Goal: Use online tool/utility: Use online tool/utility

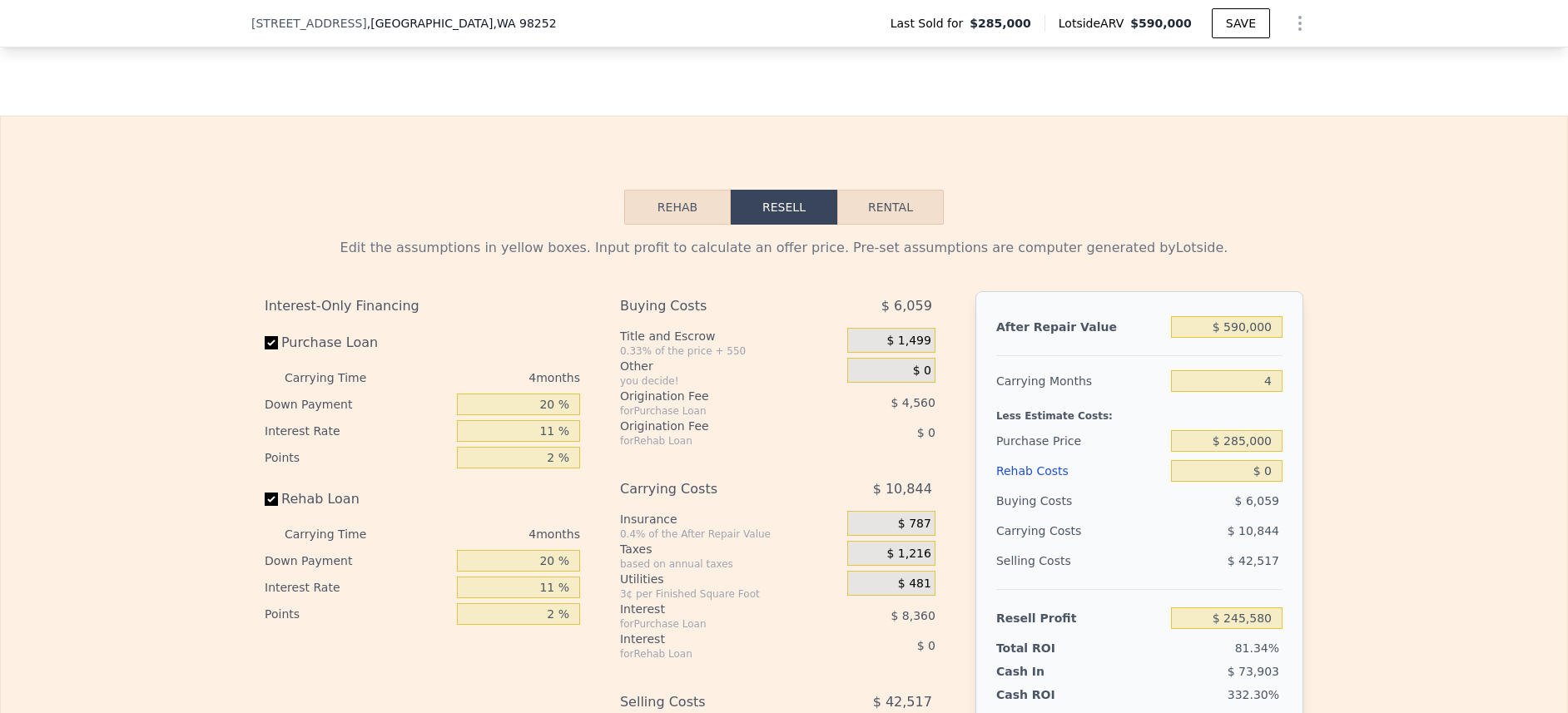
scroll to position [2316, 0]
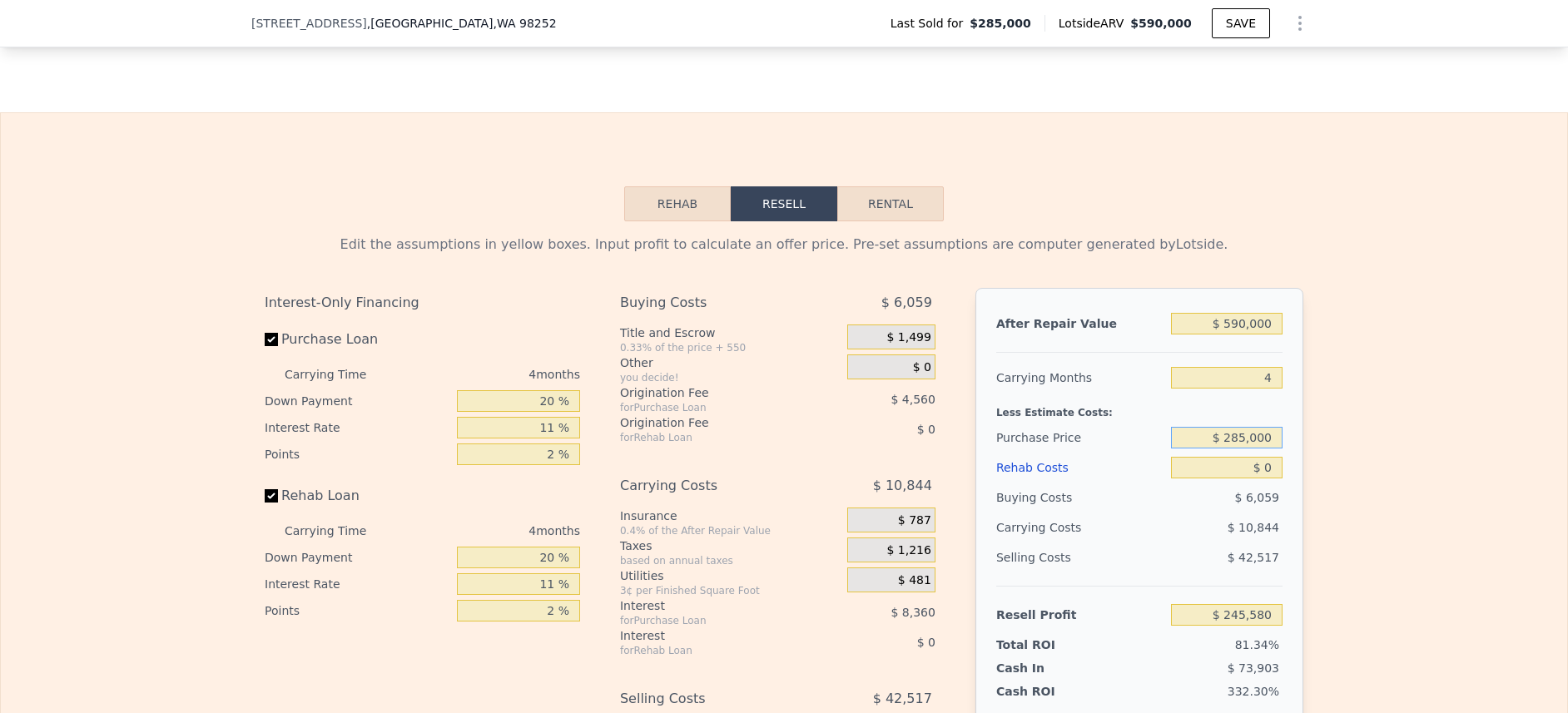
click at [1230, 448] on input "$ 285,000" at bounding box center [1227, 438] width 112 height 21
type input "$ 395,000"
click at [1263, 389] on div "4" at bounding box center [1227, 378] width 112 height 30
type input "$ 130,226"
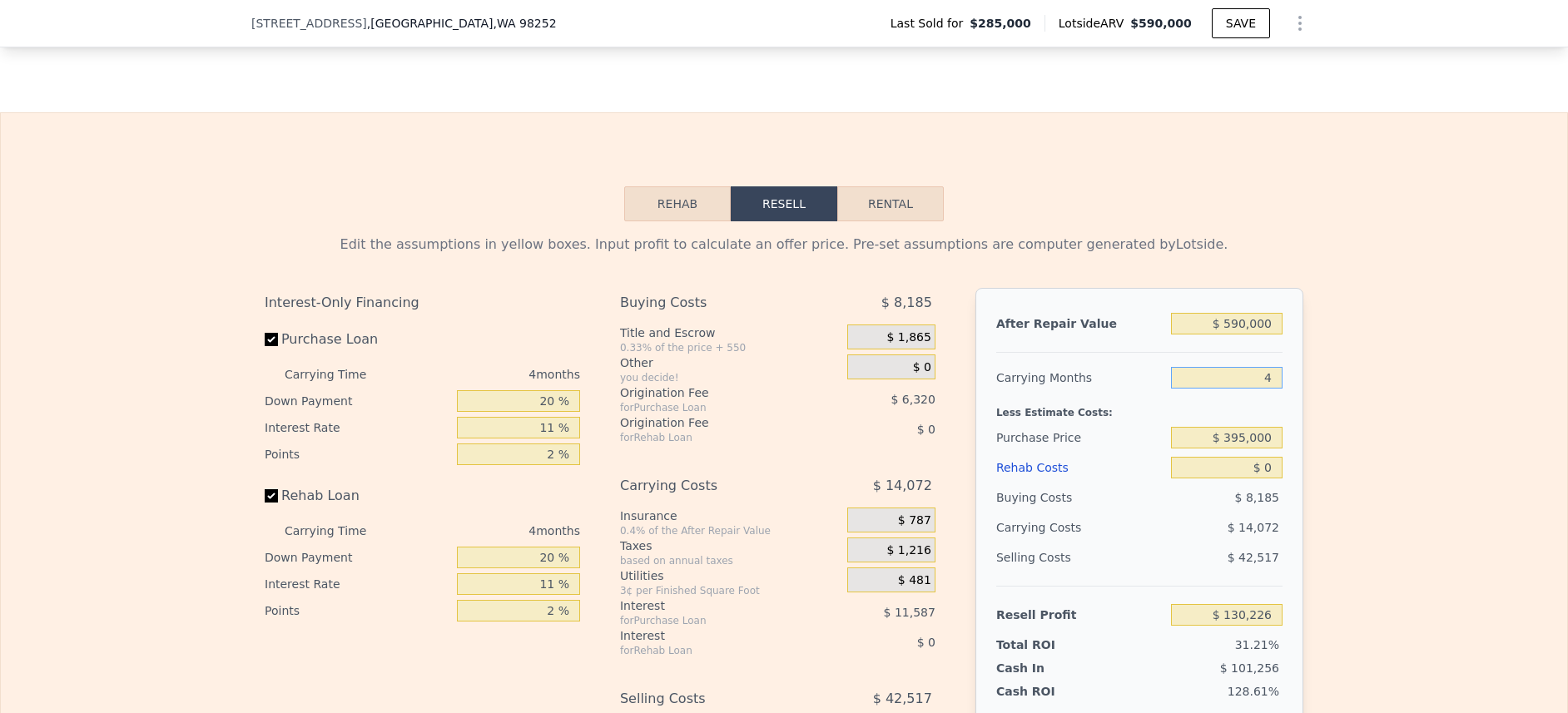
click at [1247, 389] on input "4" at bounding box center [1227, 377] width 112 height 21
type textarea "4"
click at [1247, 389] on input "4" at bounding box center [1227, 377] width 112 height 21
type input "2"
type input "$ 137,263"
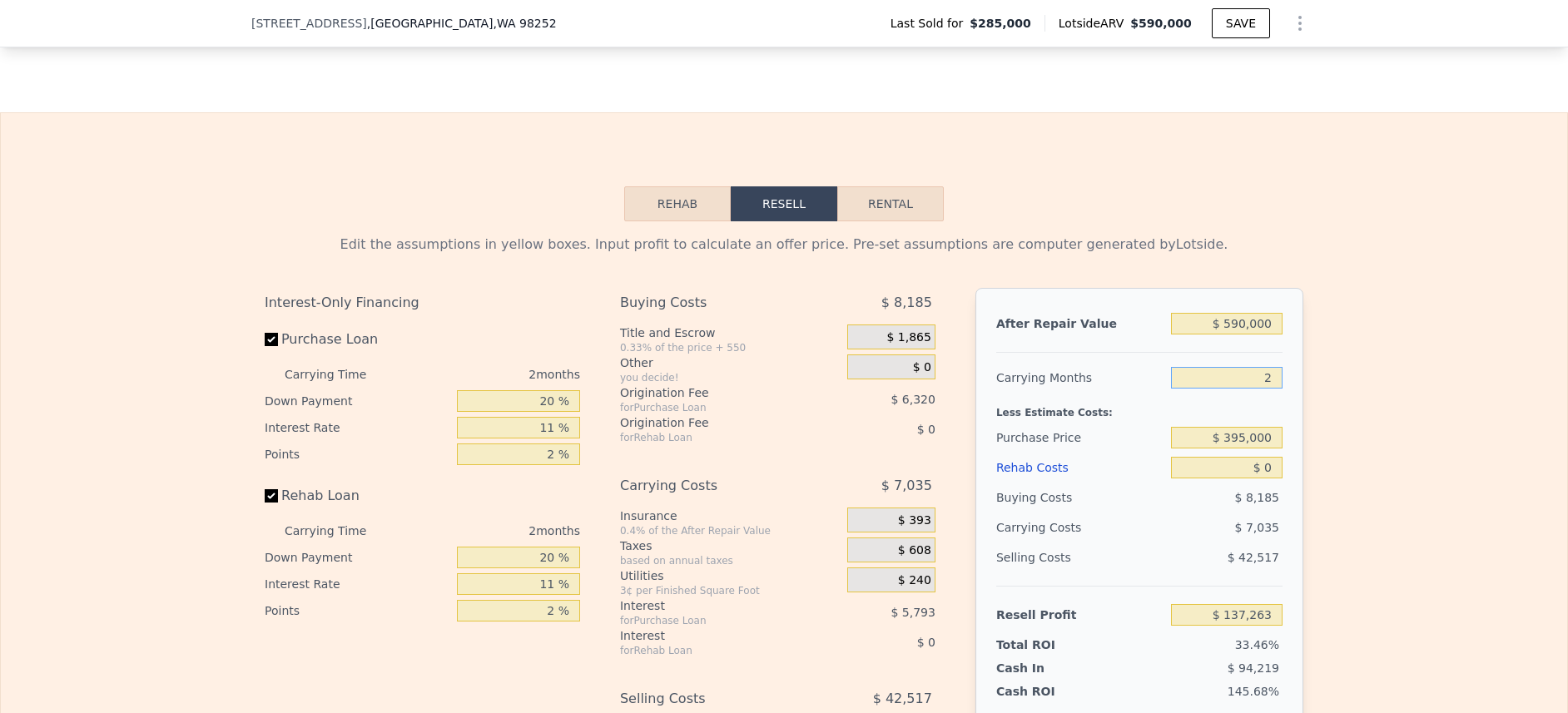
type input "2"
click at [1403, 372] on div "Edit the assumptions in yellow boxes. Input profit to calculate an offer price.…" at bounding box center [784, 530] width 1566 height 619
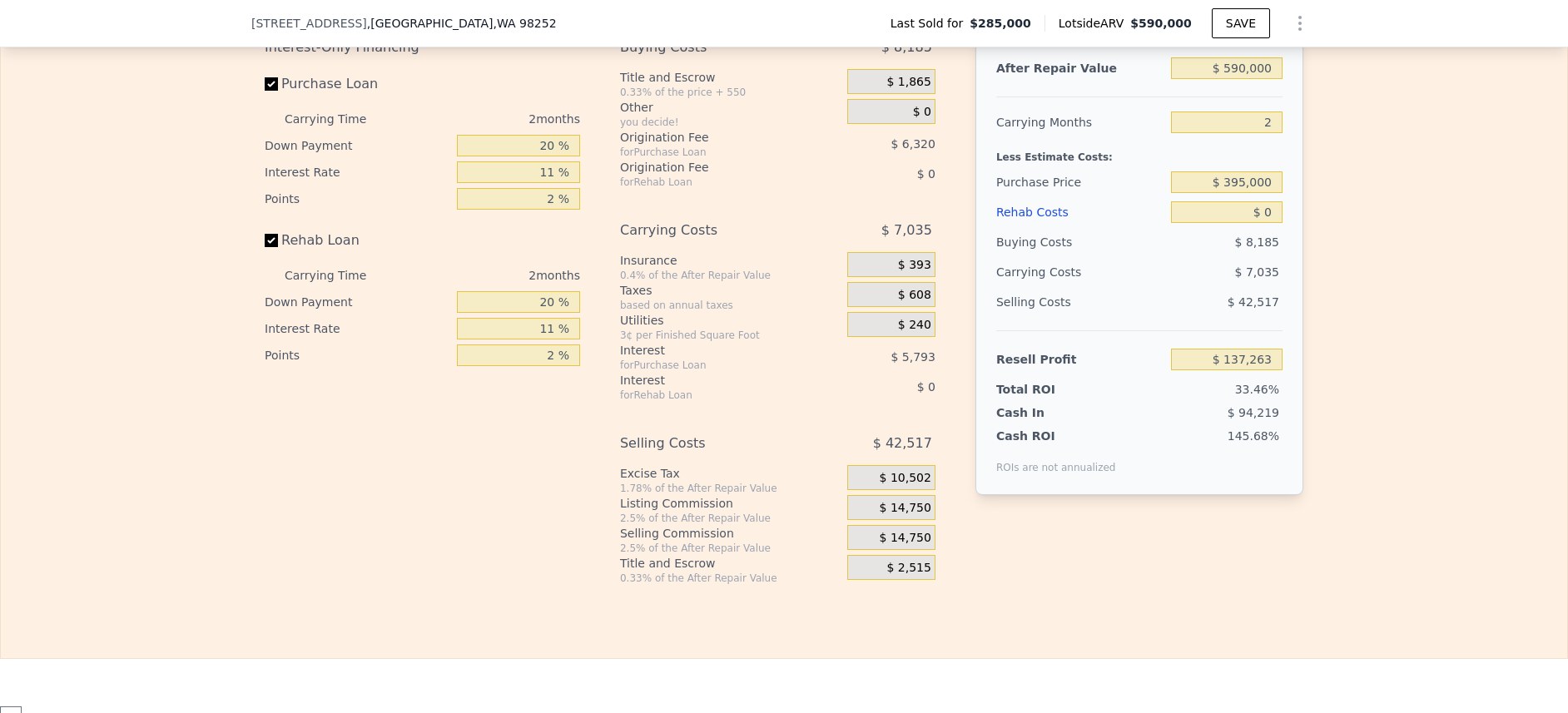
scroll to position [2568, 0]
click at [1253, 226] on input "$ 0" at bounding box center [1227, 216] width 112 height 21
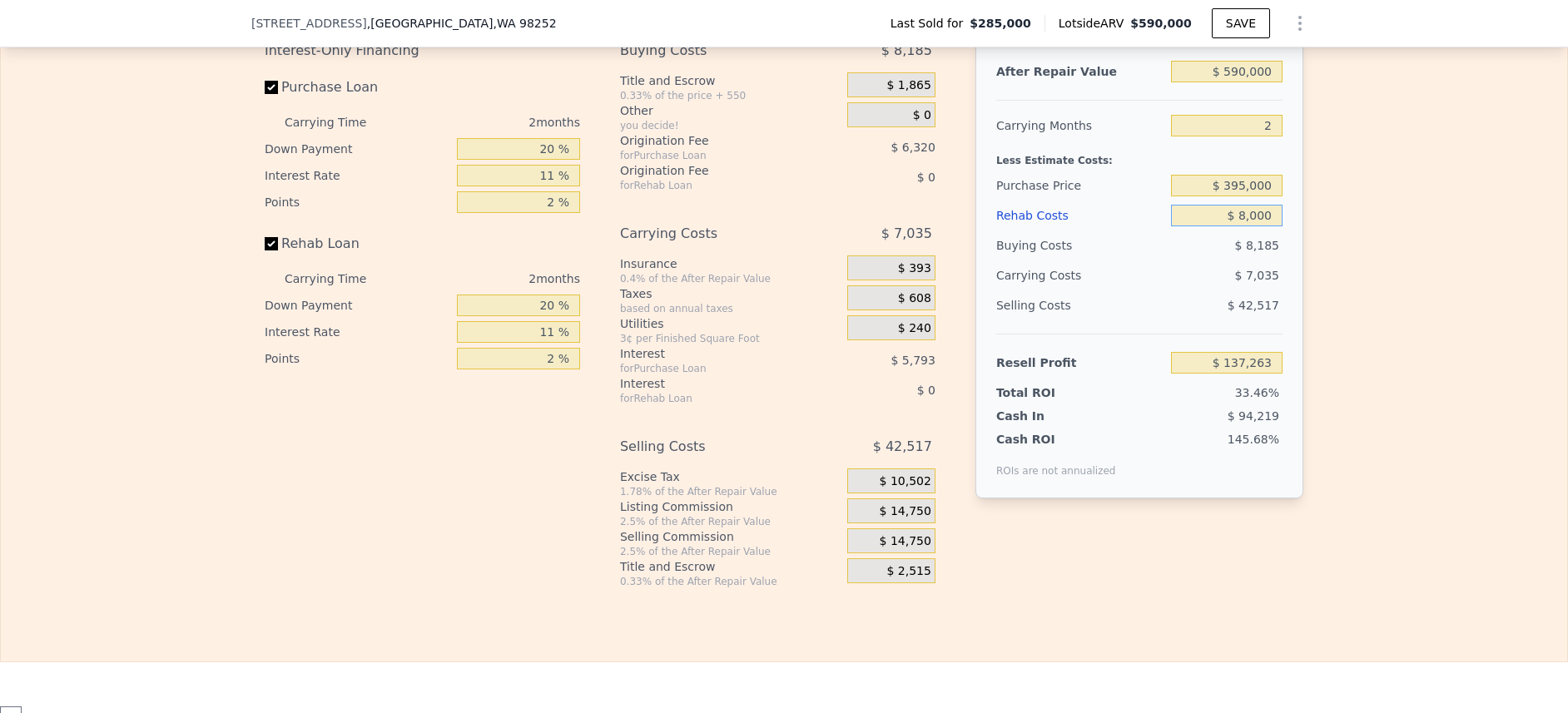
type input "$ 80,000"
type input "$ 54,809"
type input "$ 80,000"
click at [1283, 201] on div "After Repair Value $ 590,000 Carrying Months 2 Less Estimate Costs: Purchase Pr…" at bounding box center [1139, 266] width 328 height 463
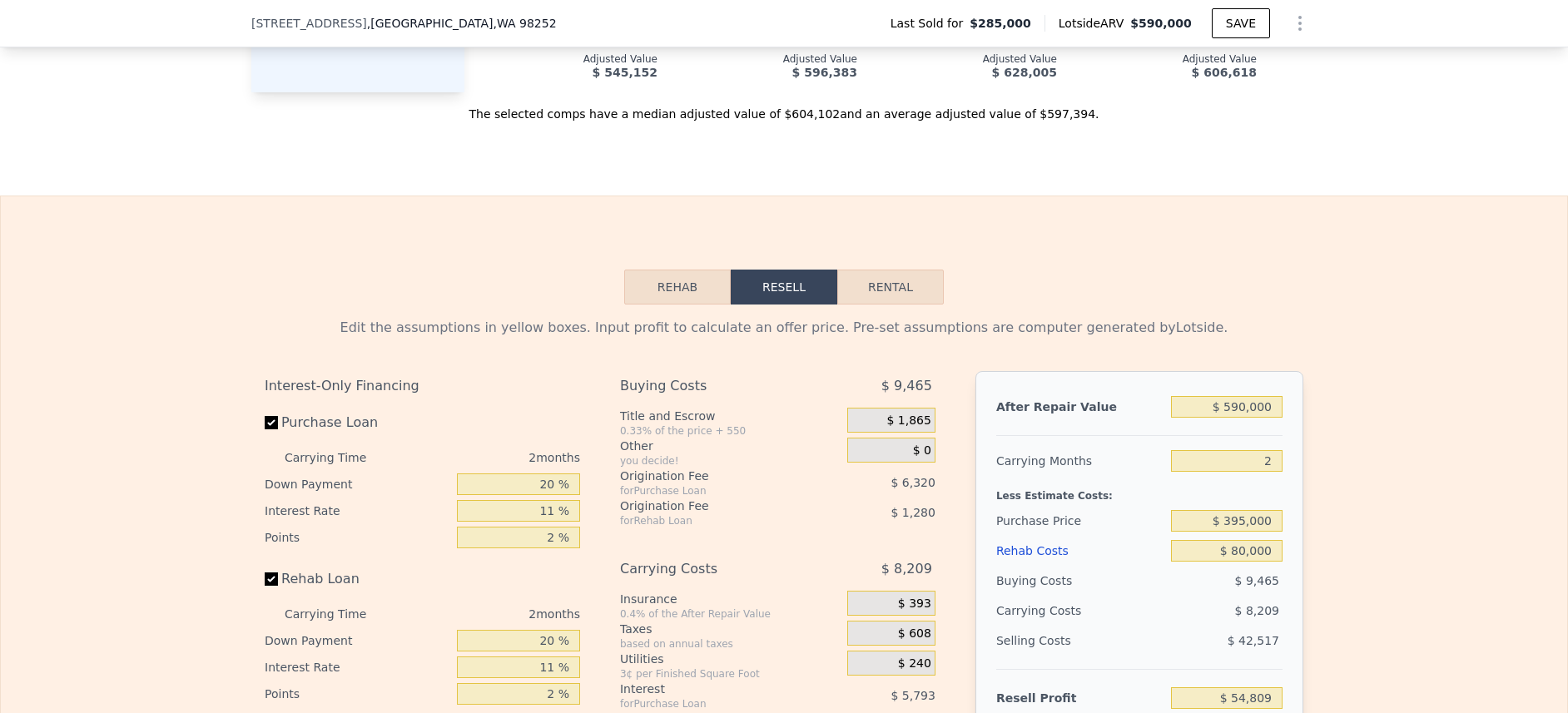
scroll to position [2236, 0]
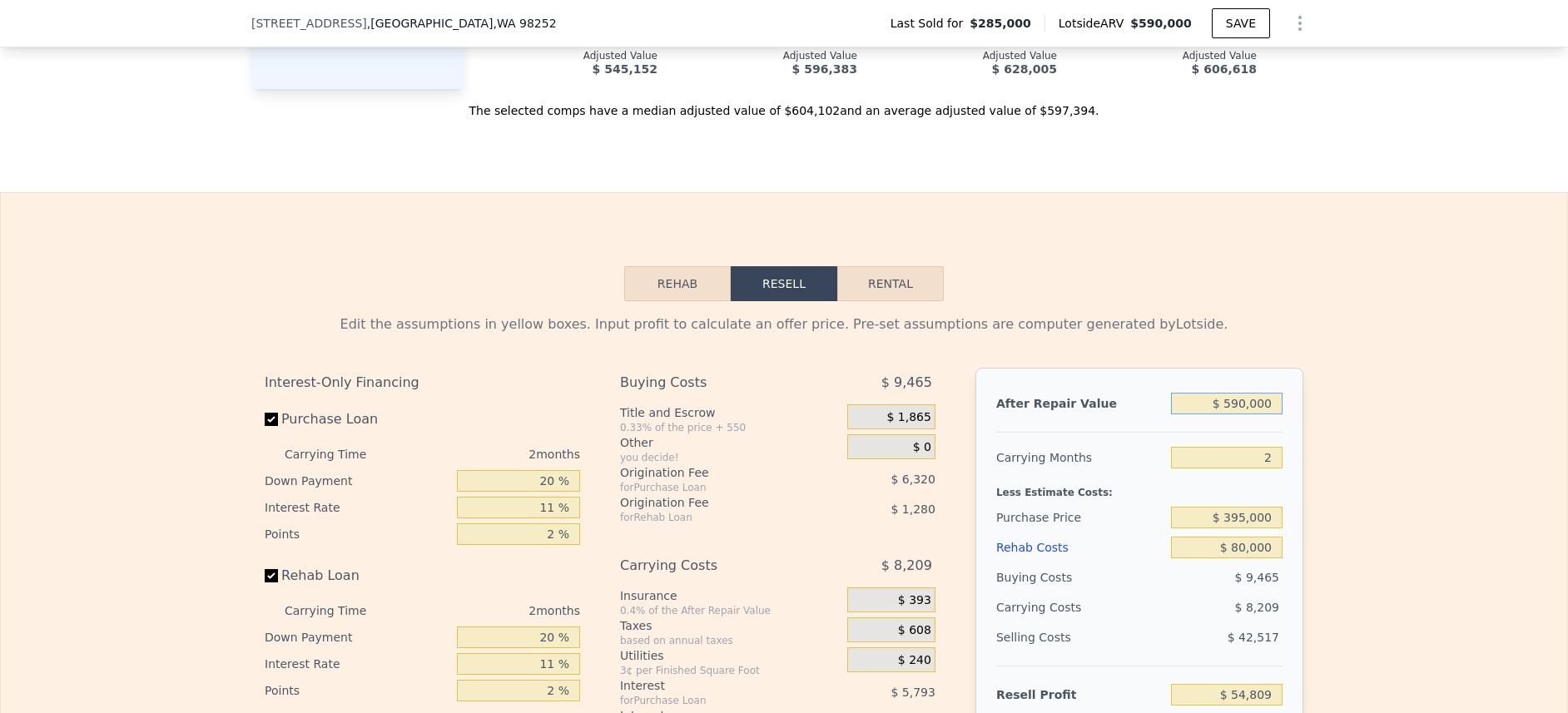
click at [1236, 415] on input "$ 590,000" at bounding box center [1227, 403] width 112 height 21
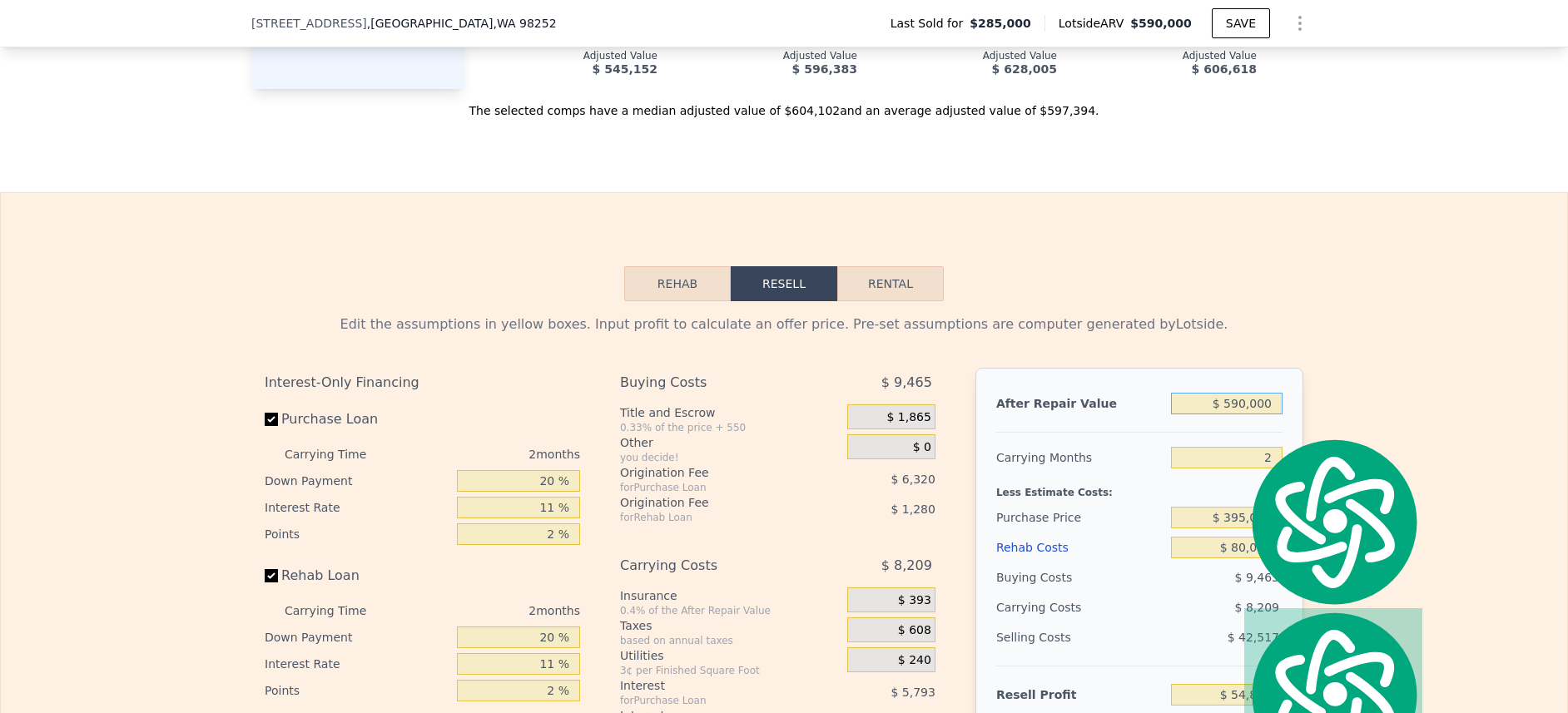
type input "$ 5"
type input "-$ 492,826"
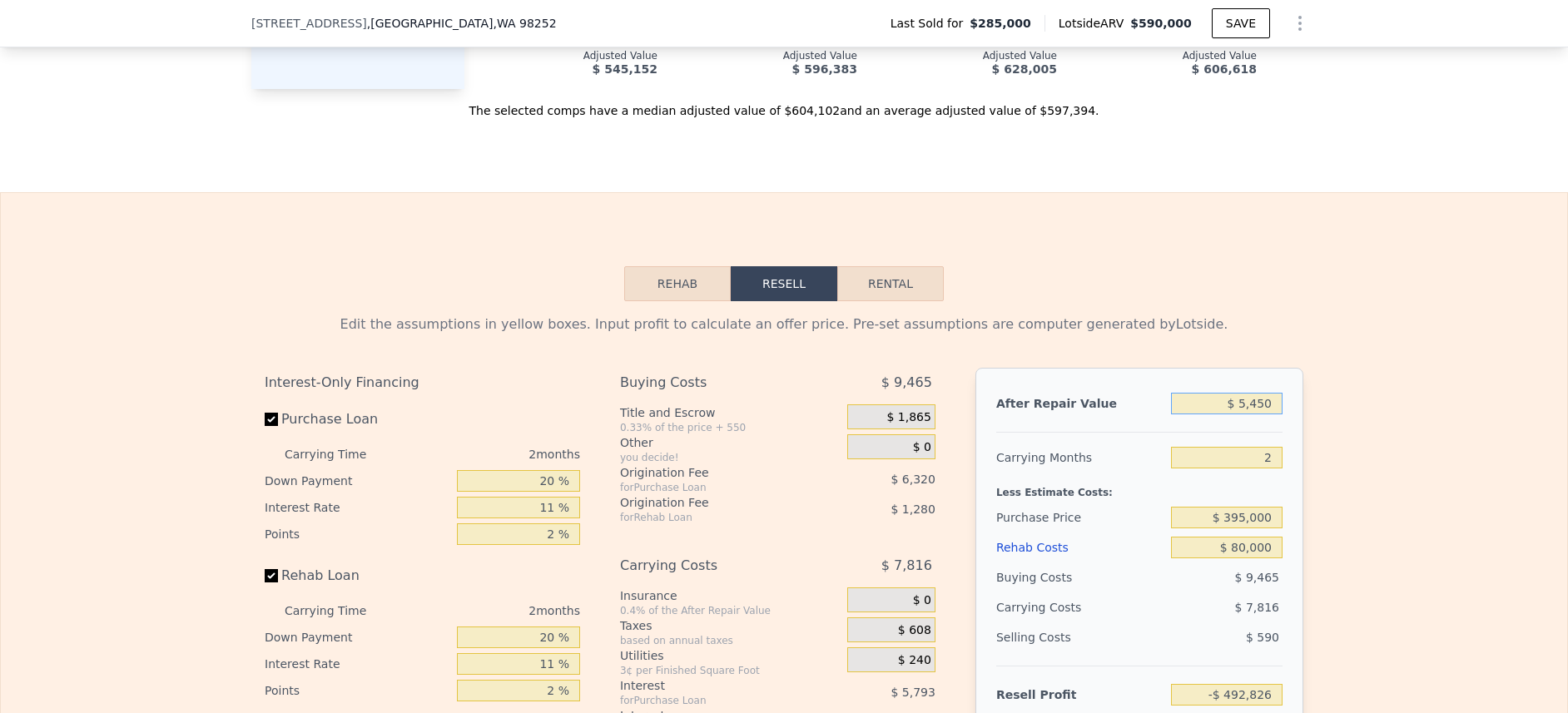
type input "$ 54,500"
type input "-$ 442,244"
type input "$ 545,000"
type input "$ 13,040"
click at [1250, 335] on div "Edit the assumptions in yellow boxes. Input profit to calculate an offer price.…" at bounding box center [784, 324] width 1039 height 20
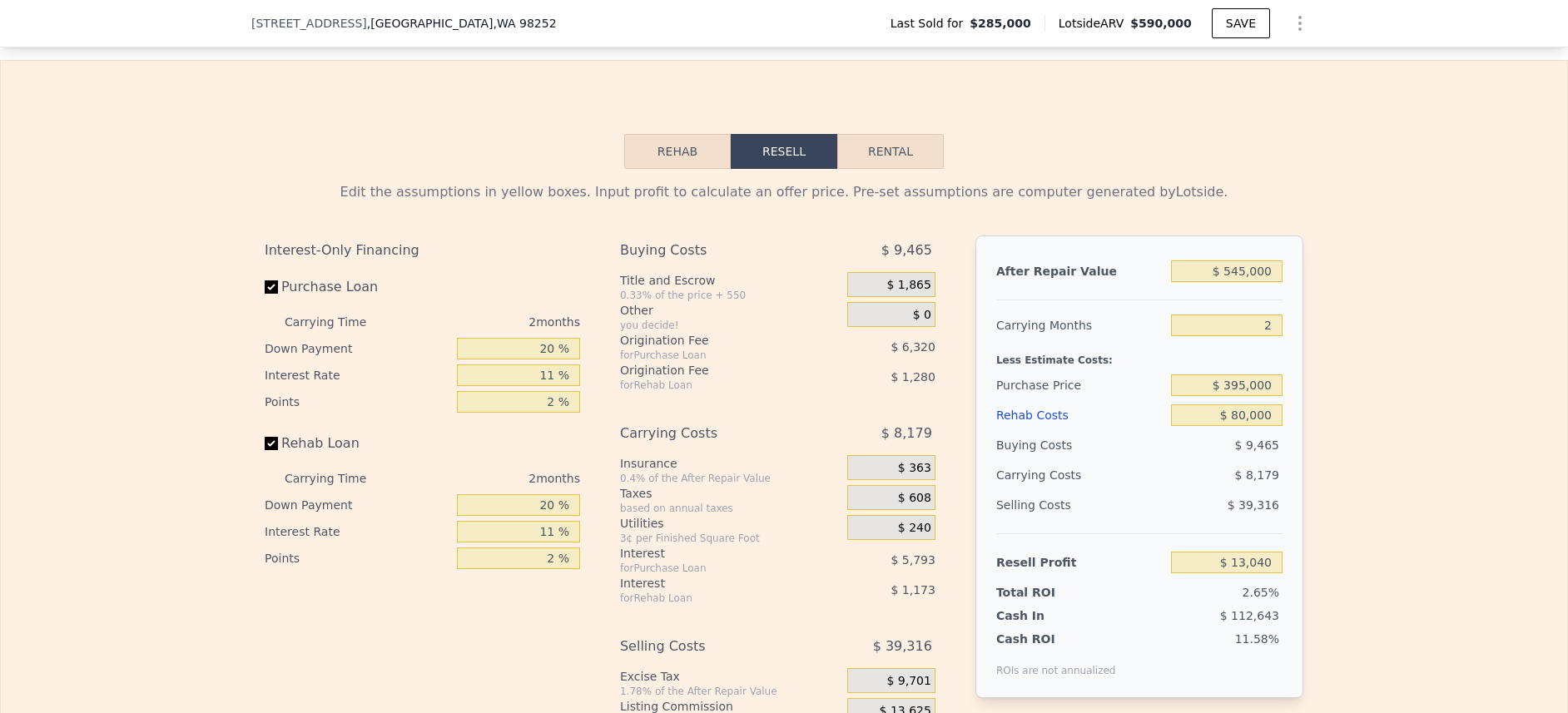
scroll to position [2388, 0]
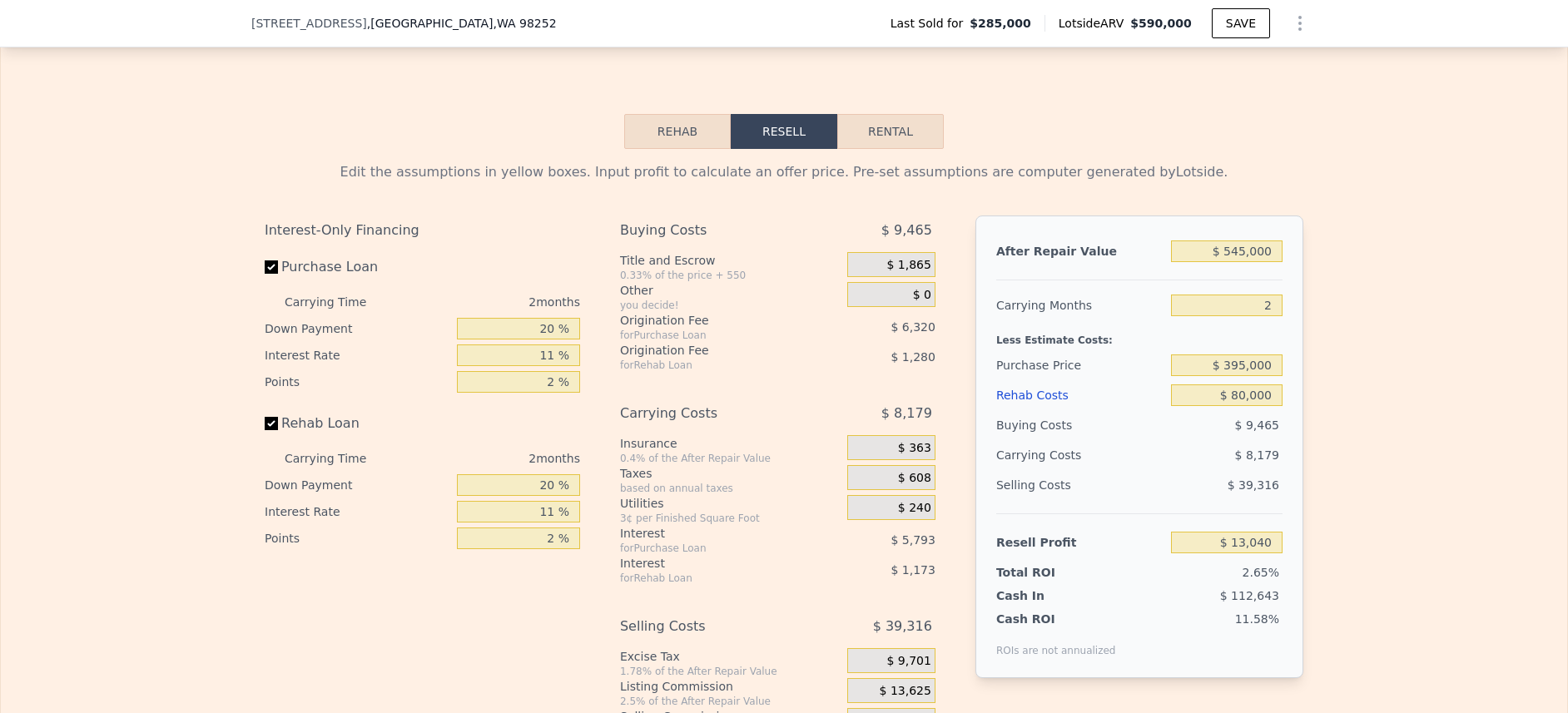
type input "$ 590,000"
type input "4"
type input "$ 0"
type input "$ 245,580"
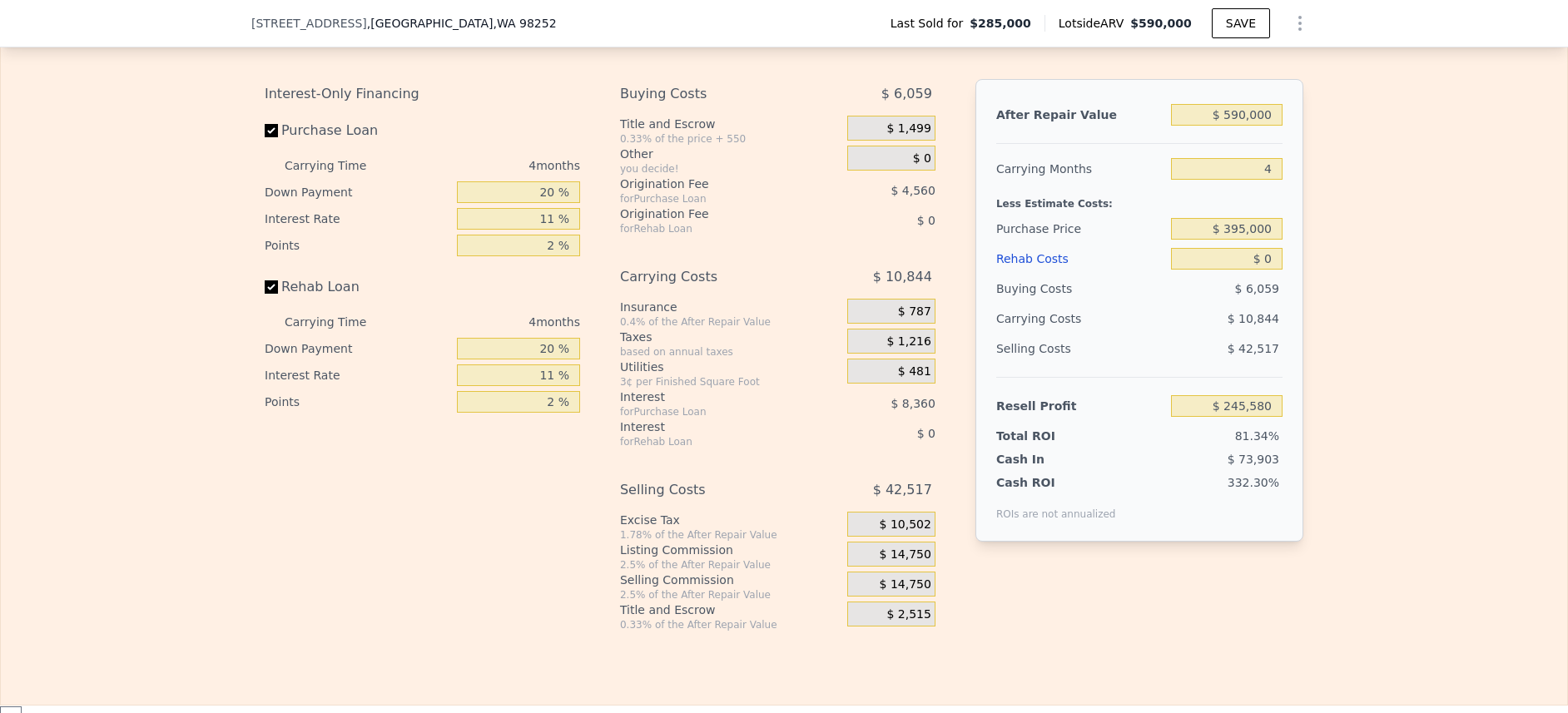
scroll to position [2485, 0]
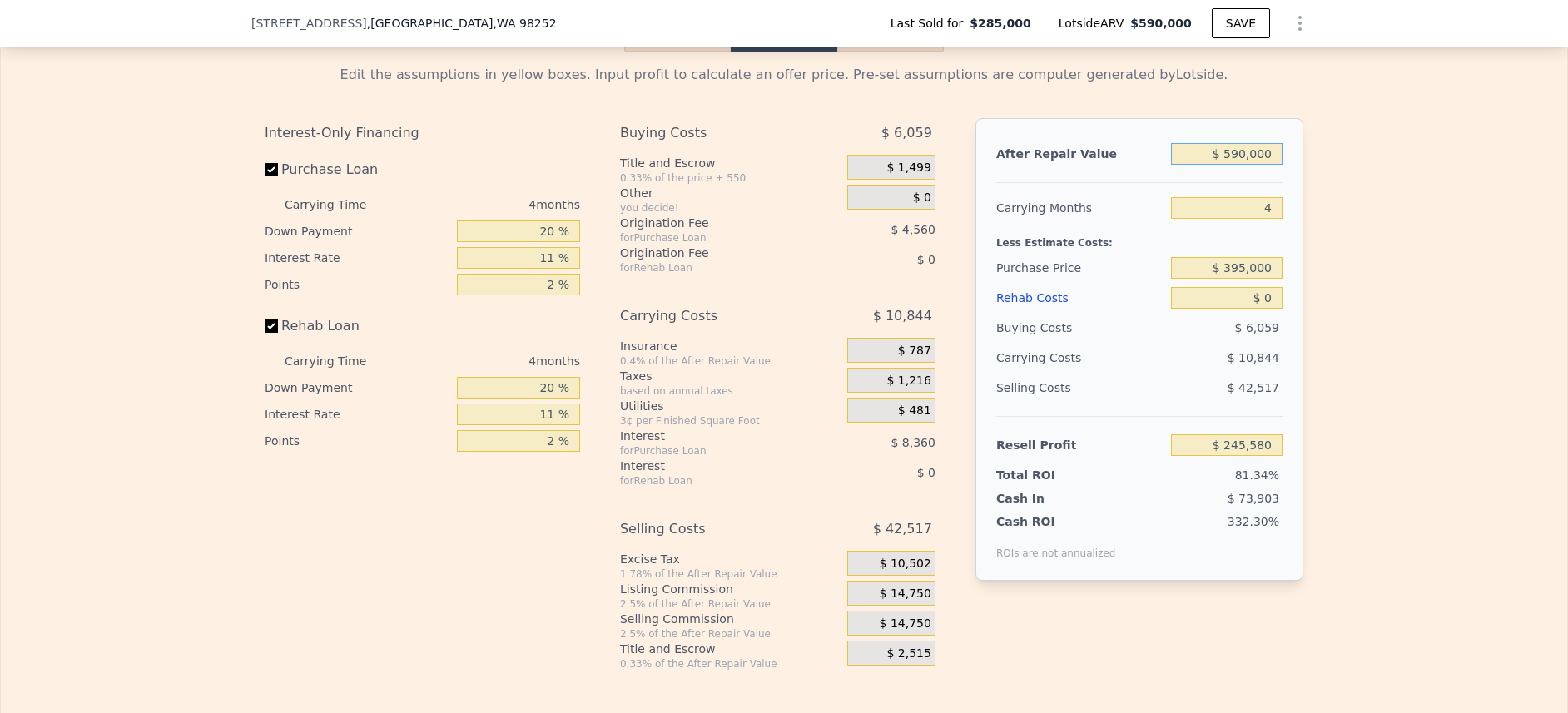
click at [1226, 165] on input "$ 590,000" at bounding box center [1227, 154] width 112 height 21
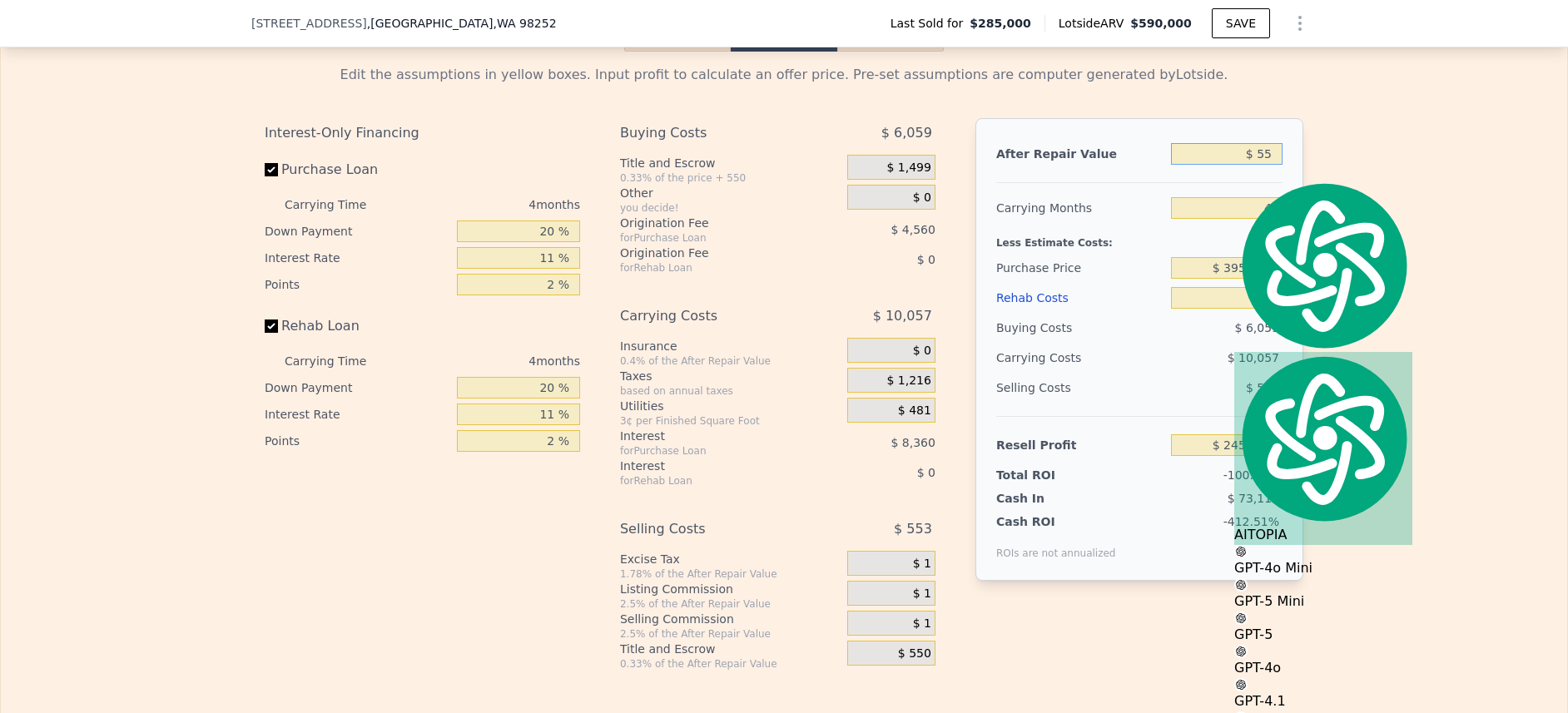
type input "$ 550"
type input "-$ 301,157"
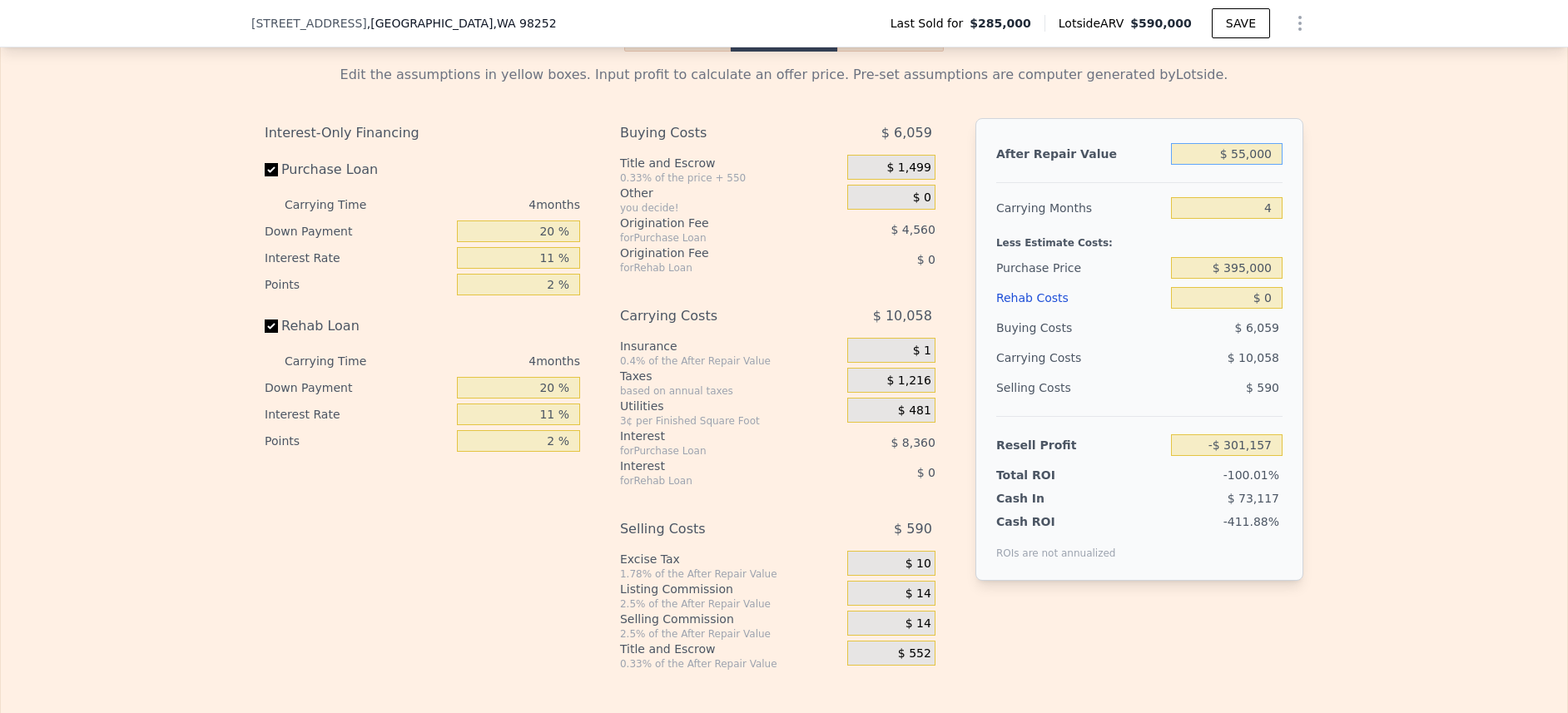
type input "$ 550,000"
type input "$ 208,479"
type input "$ 550,000"
click at [1498, 267] on div "Edit the assumptions in yellow boxes. Input profit to calculate an offer price.…" at bounding box center [784, 360] width 1566 height 619
click at [1250, 309] on input "$ 0" at bounding box center [1227, 297] width 112 height 21
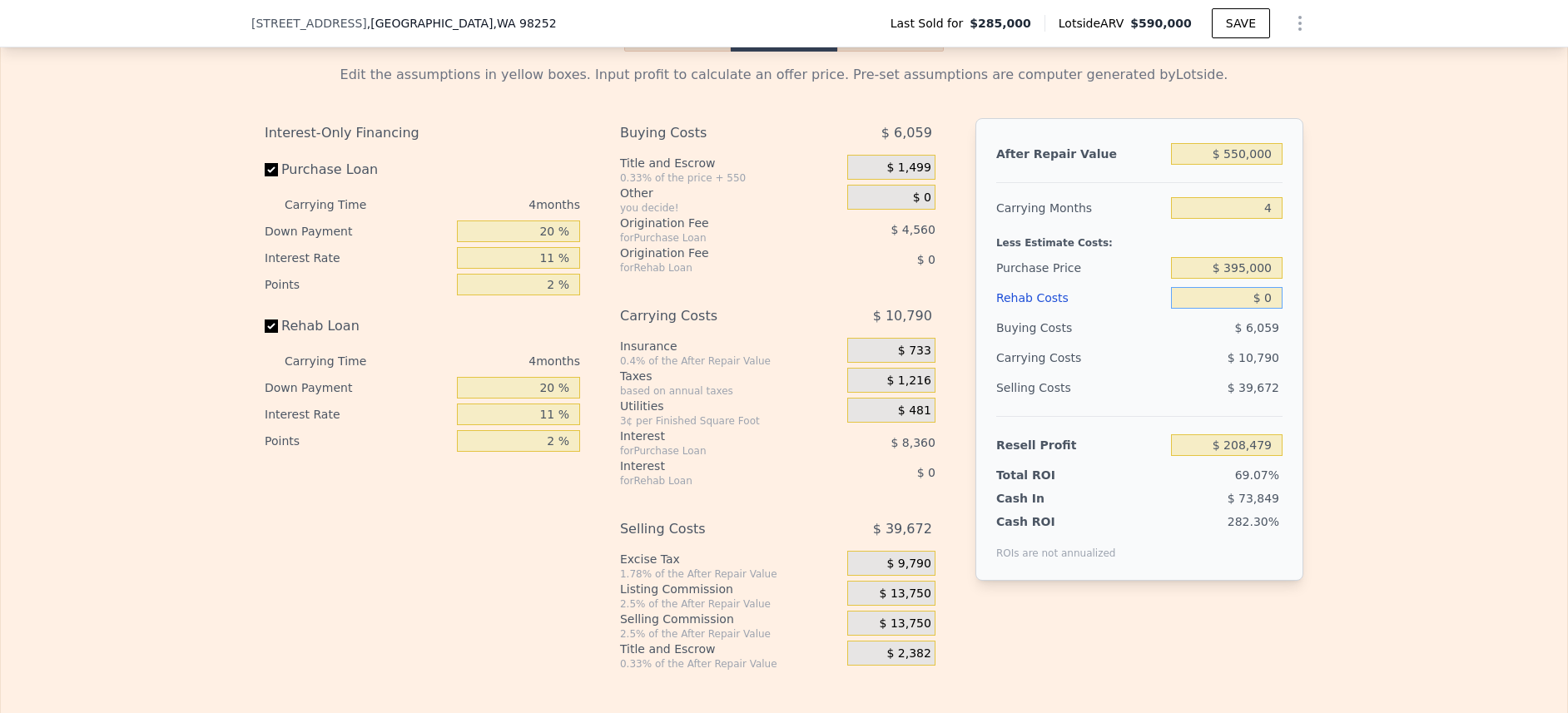
click at [1250, 309] on input "$ 0" at bounding box center [1227, 297] width 112 height 21
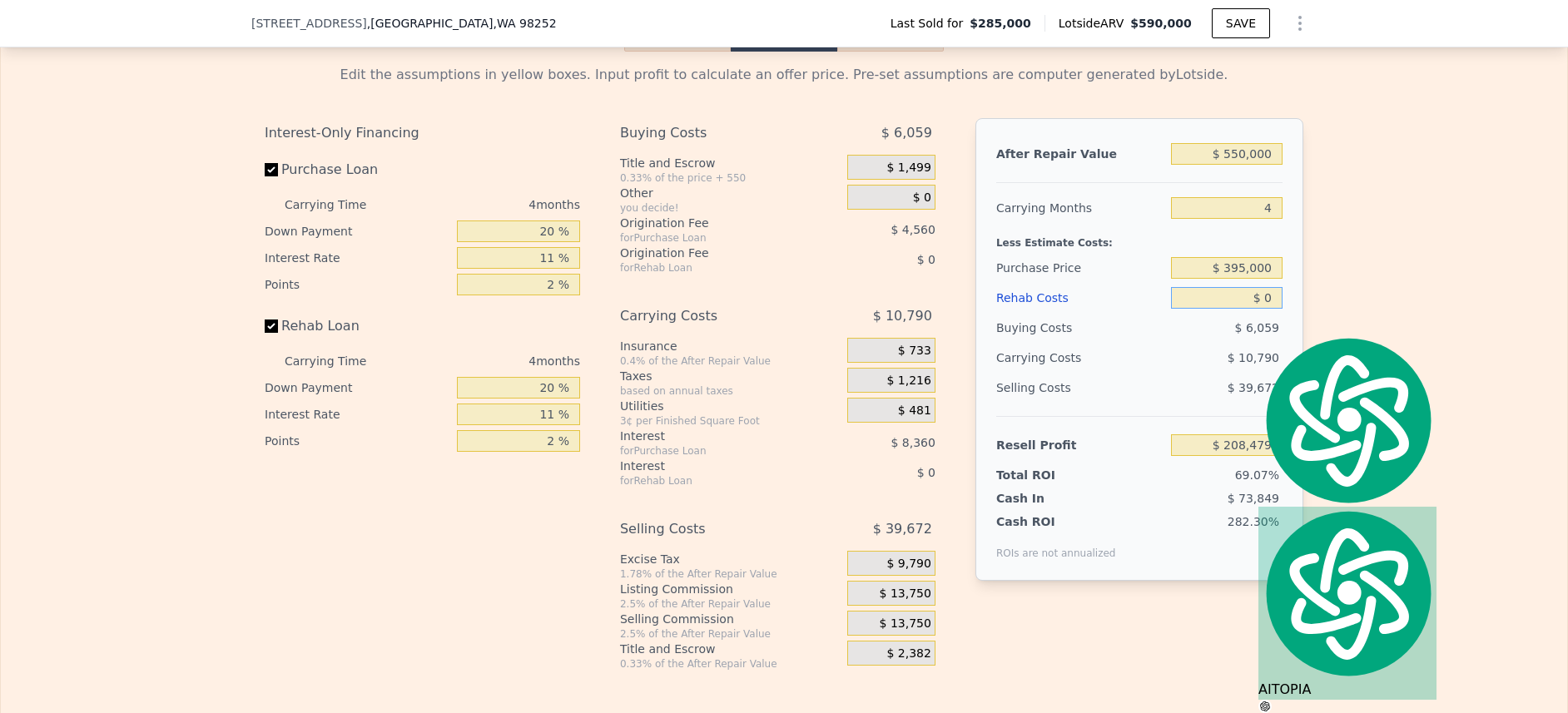
click at [1250, 309] on input "$ 0" at bounding box center [1227, 297] width 112 height 21
type input "$ 8,000"
type input "$ 200,115"
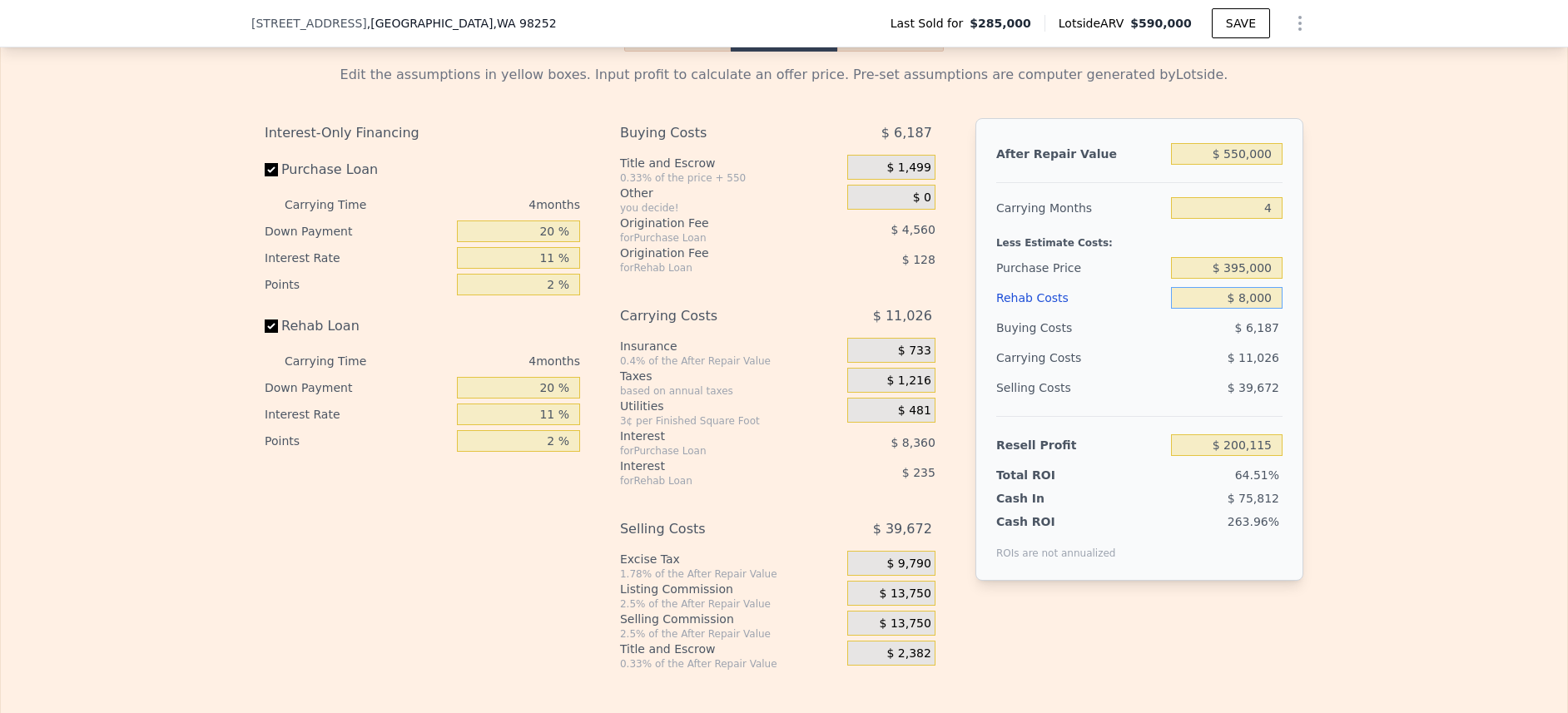
type input "$ 80,000"
type input "$ 124,851"
type input "$ 80,000"
click at [266, 341] on label "Rehab Loan" at bounding box center [357, 327] width 186 height 30
click at [266, 333] on input "Rehab Loan" at bounding box center [271, 326] width 13 height 13
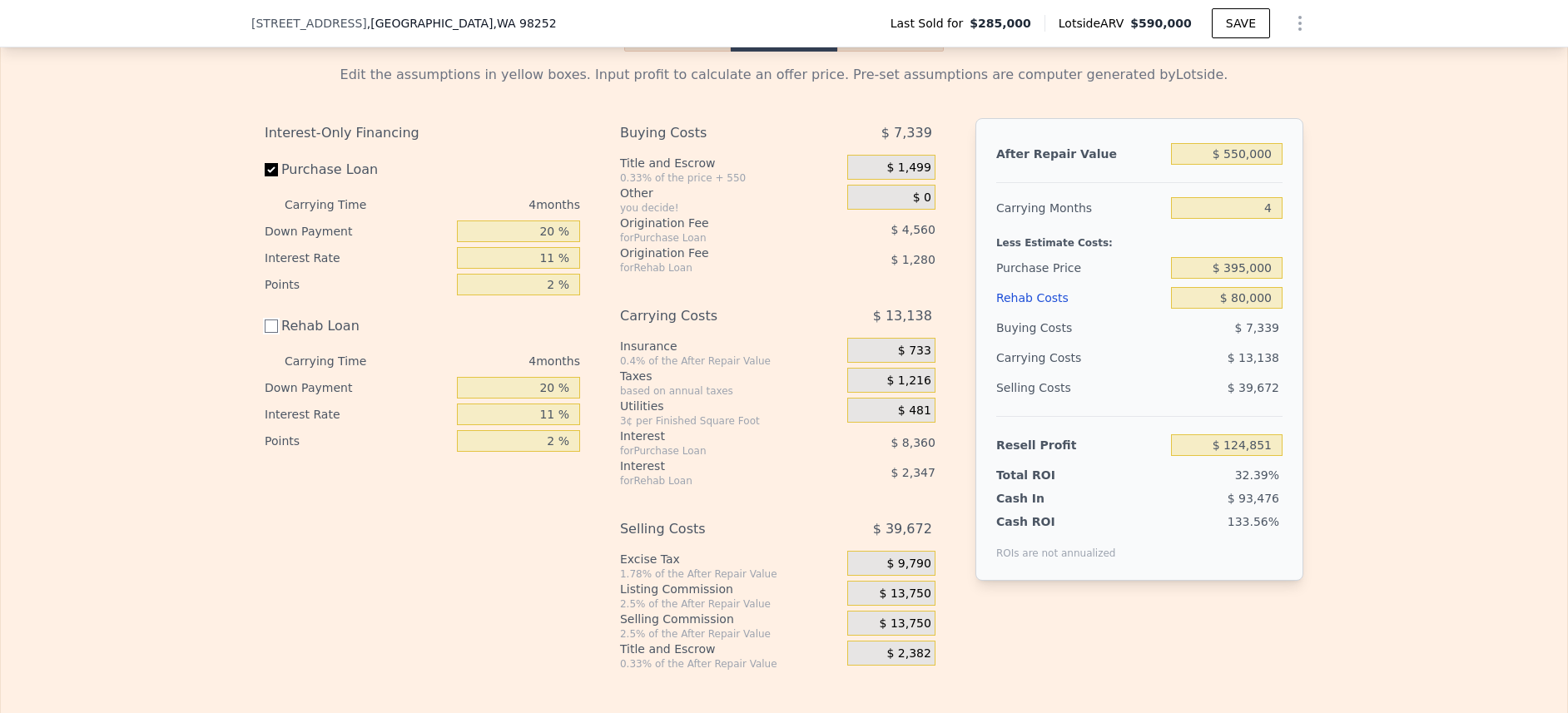
checkbox input "false"
type input "$ 128,479"
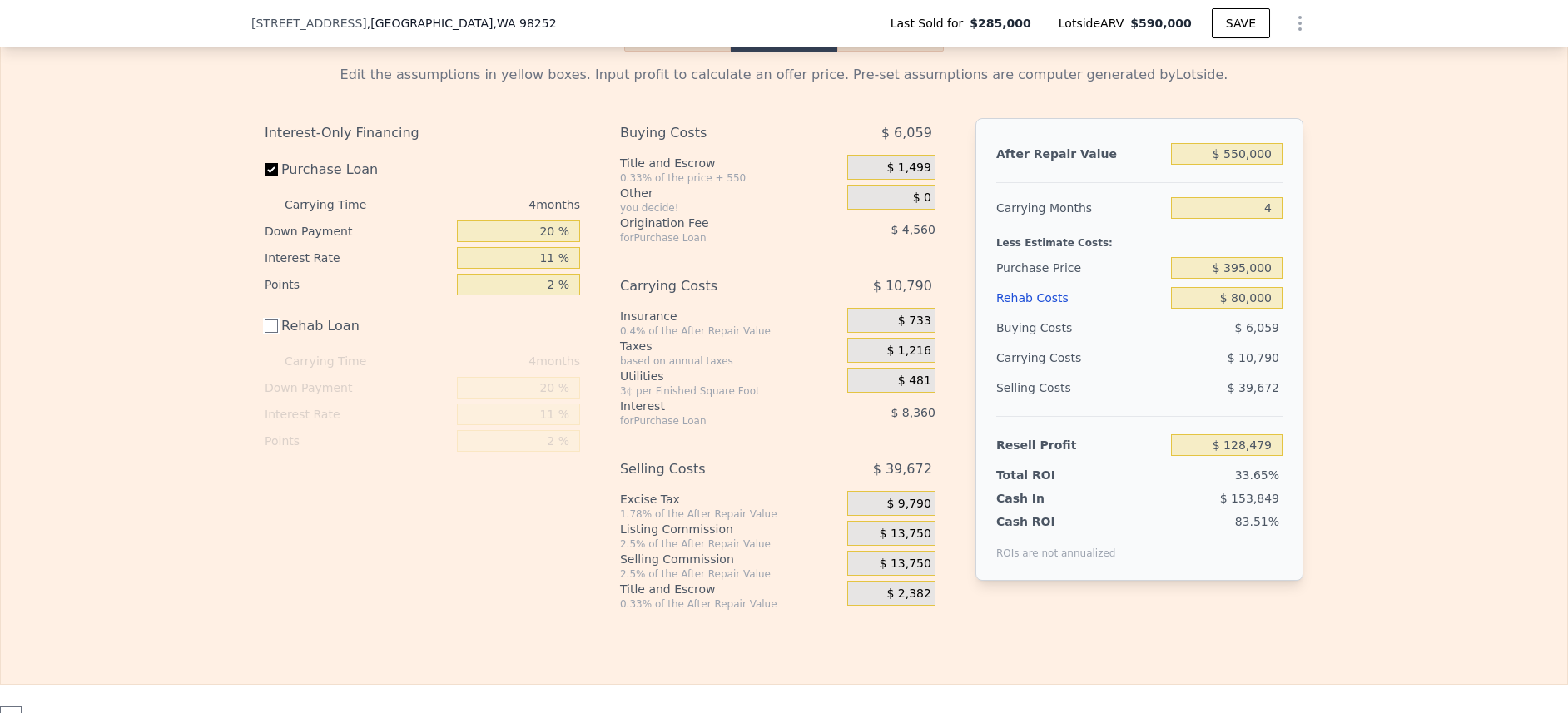
scroll to position [2482, 0]
click at [1249, 222] on input "4" at bounding box center [1227, 211] width 112 height 21
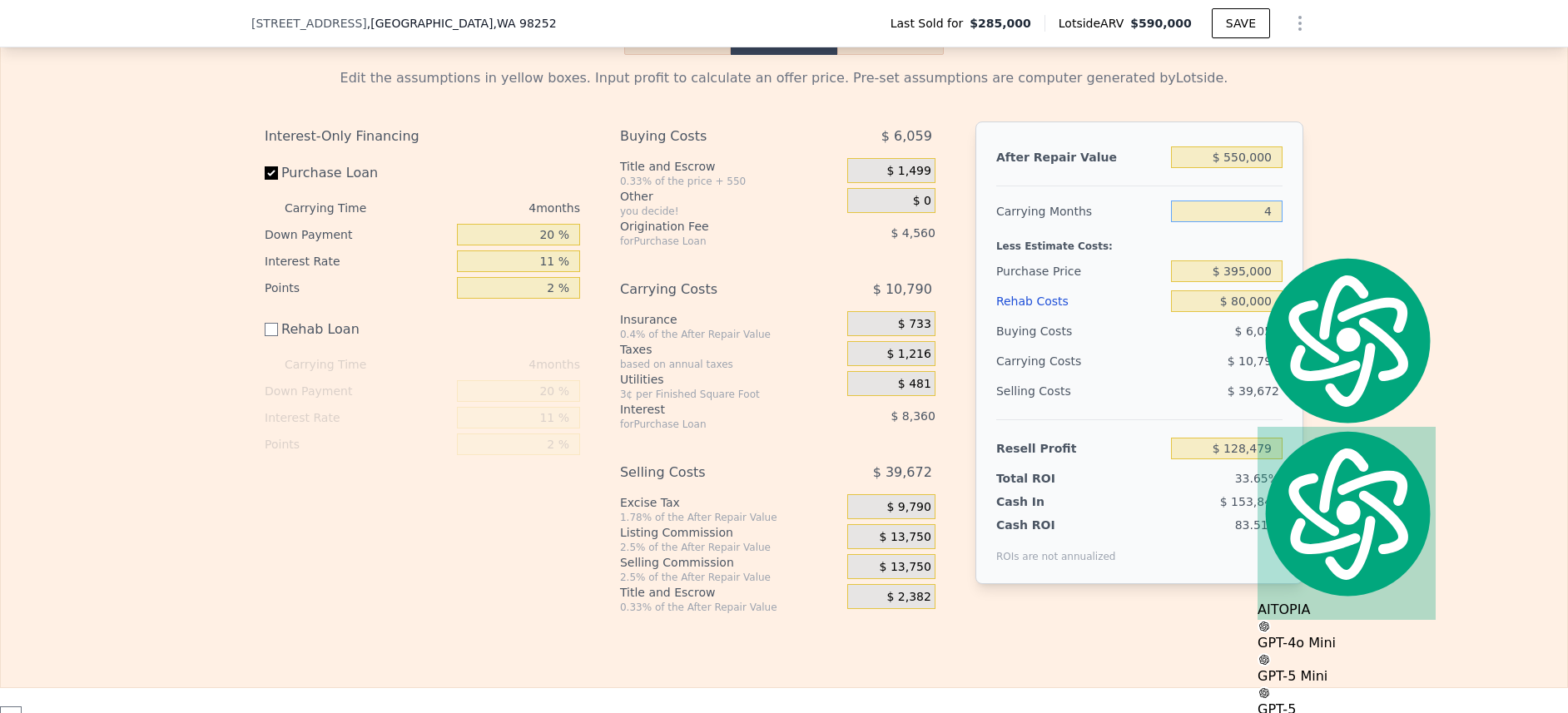
type input "3"
type input "$ 131,176"
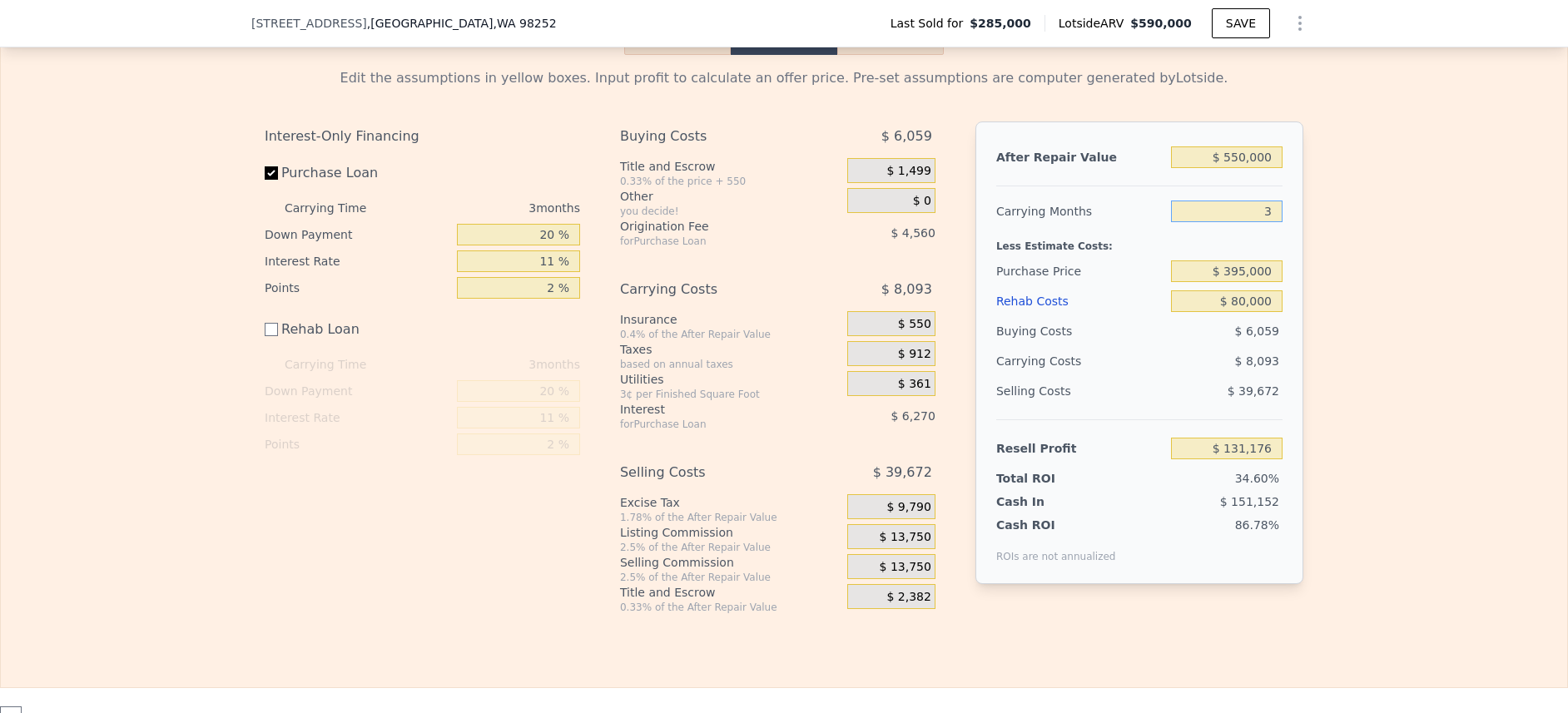
type input "3"
click at [1362, 271] on div "Edit the assumptions in yellow boxes. Input profit to calculate an offer price.…" at bounding box center [784, 335] width 1566 height 559
click at [542, 246] on input "20 %" at bounding box center [519, 234] width 123 height 21
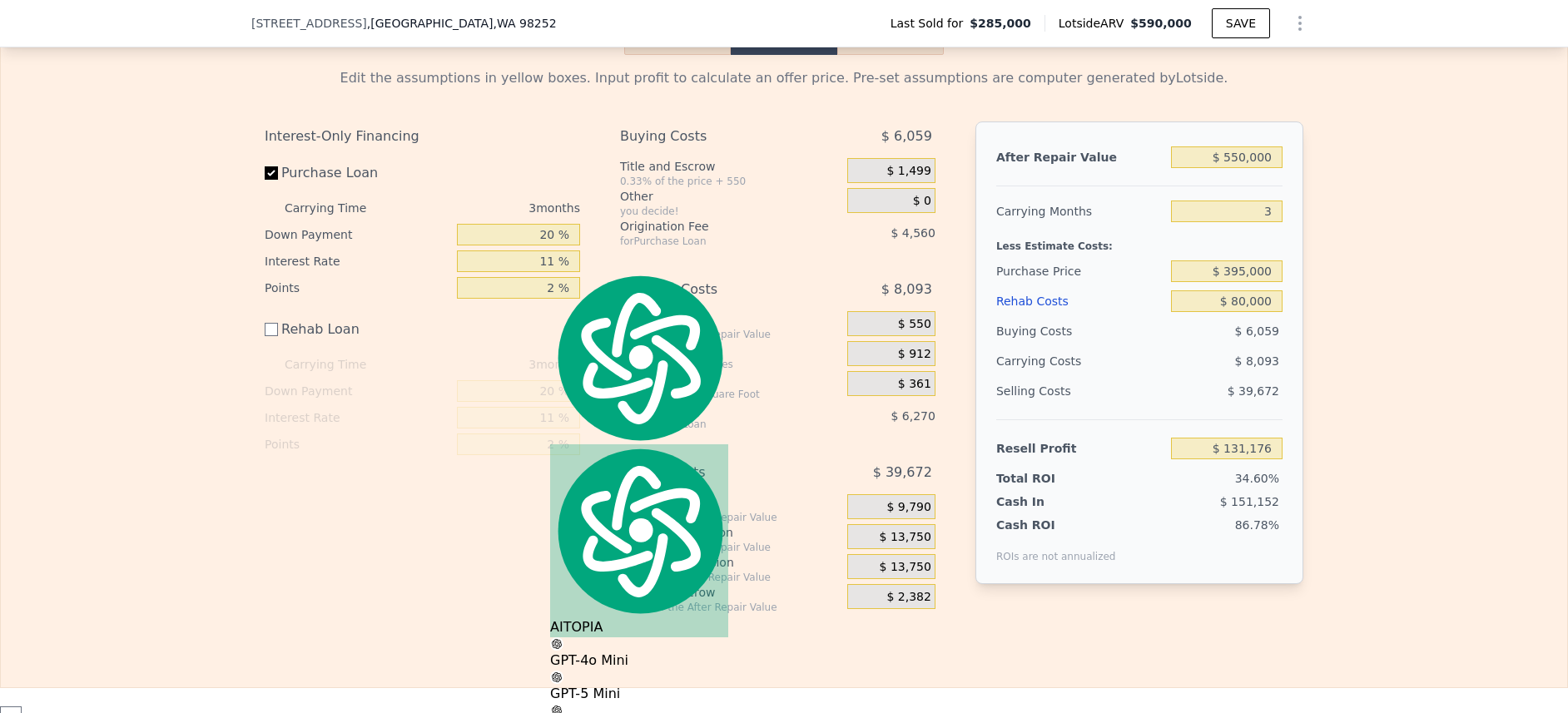
click at [1359, 198] on div "Edit the assumptions in yellow boxes. Input profit to calculate an offer price.…" at bounding box center [784, 335] width 1566 height 559
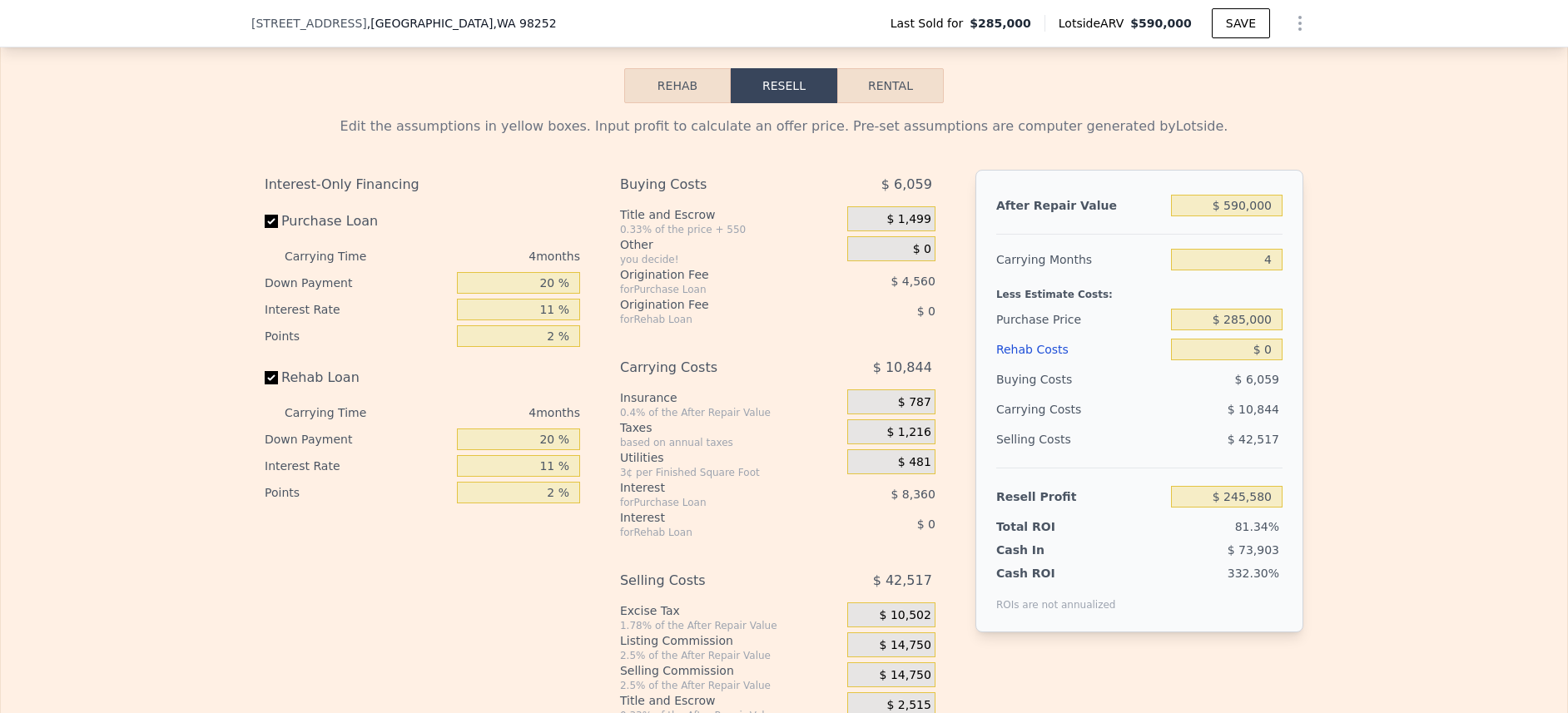
scroll to position [2426, 0]
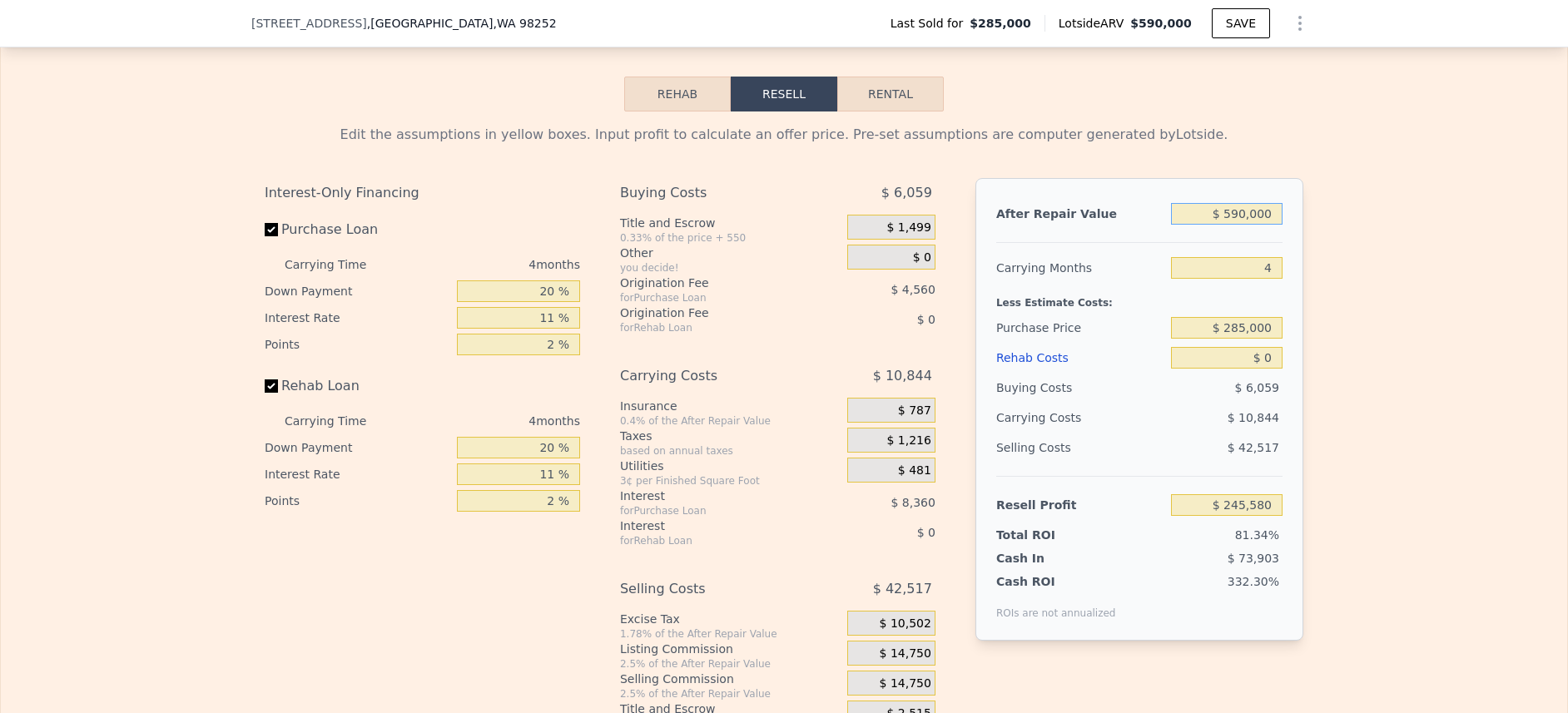
click at [1253, 225] on input "$ 590,000" at bounding box center [1227, 214] width 112 height 21
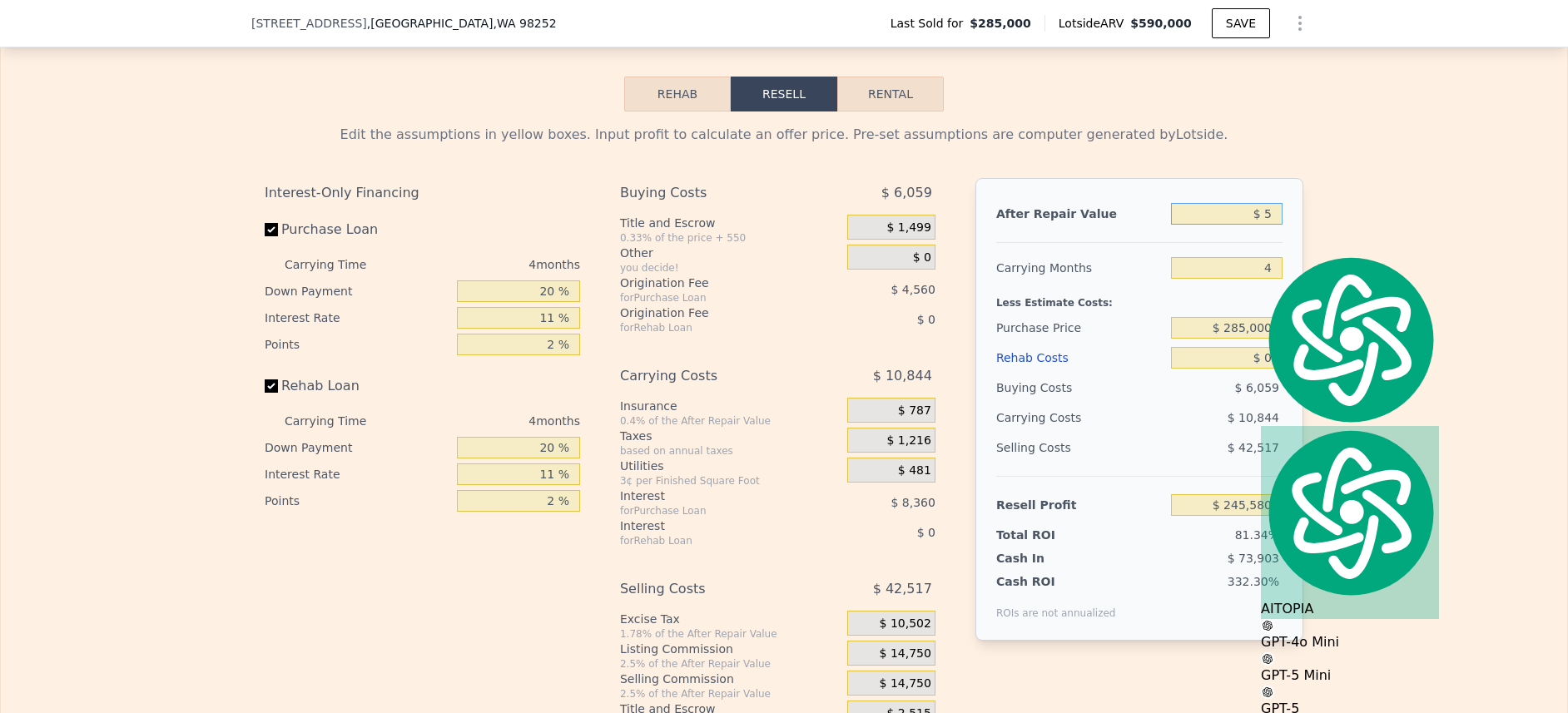
type input "$ 55"
type input "-$ 301,614"
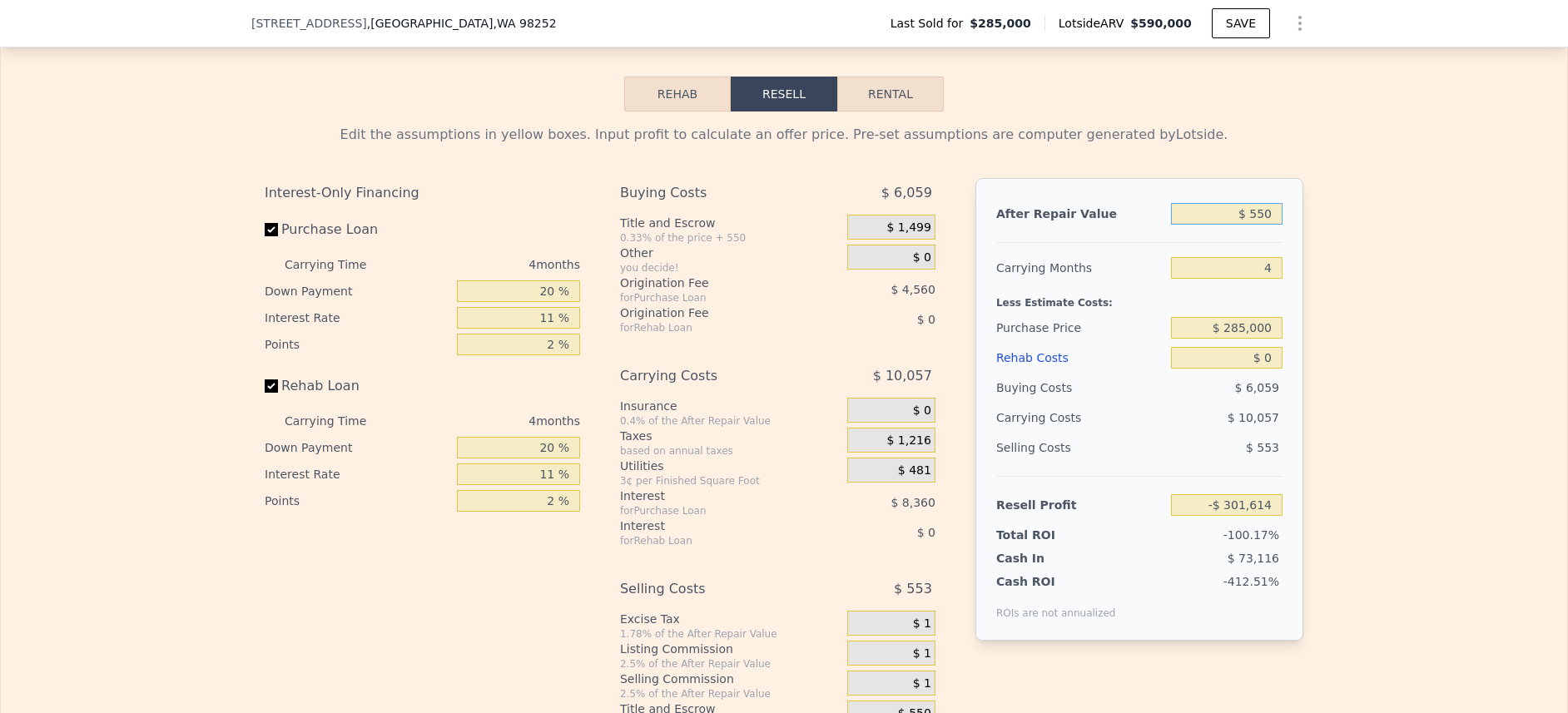
type input "$ 5,500"
type input "-$ 296,565"
type input "$ 55,000"
type input "-$ 250,651"
type input "$ 550,000"
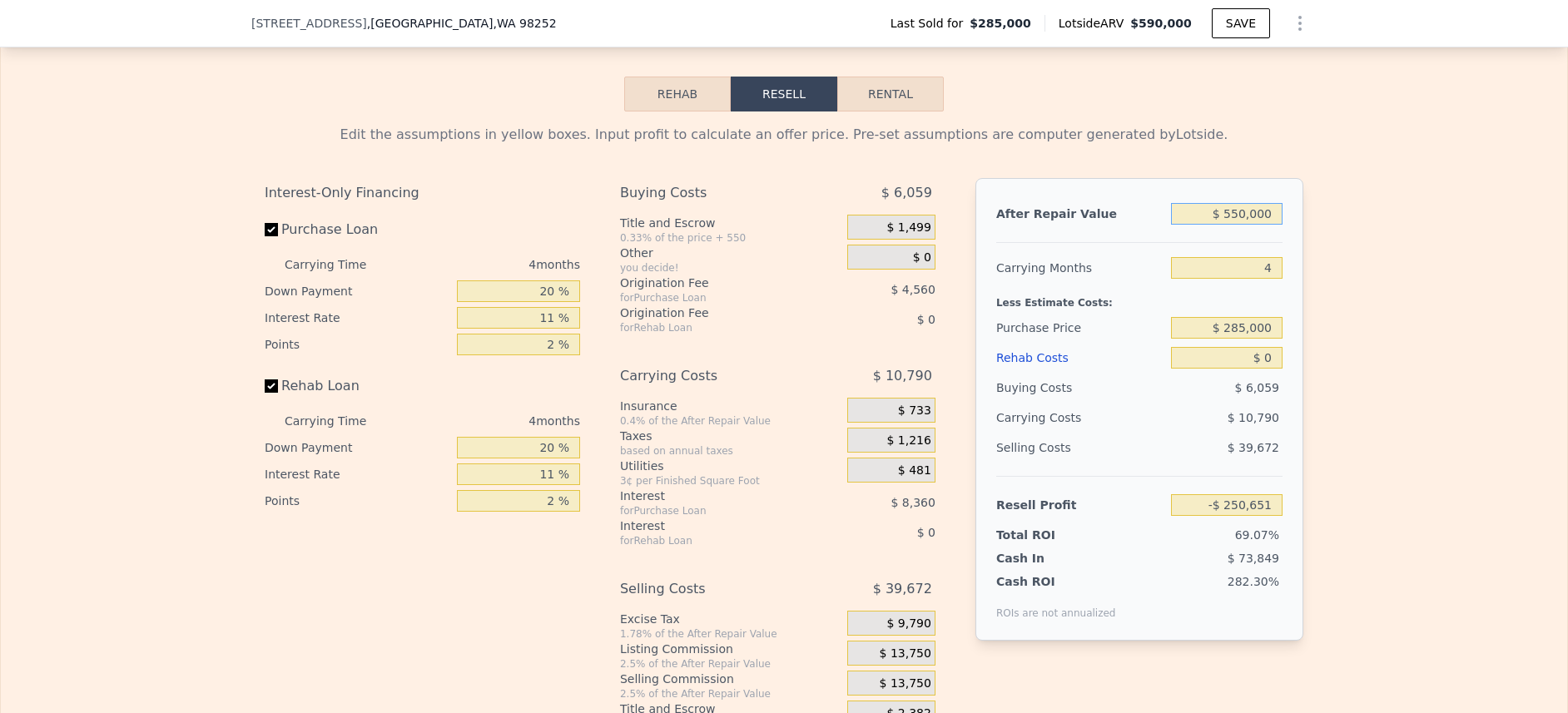
type input "$ 208,479"
type input "$ 550,000"
click at [1255, 279] on input "4" at bounding box center [1227, 268] width 112 height 21
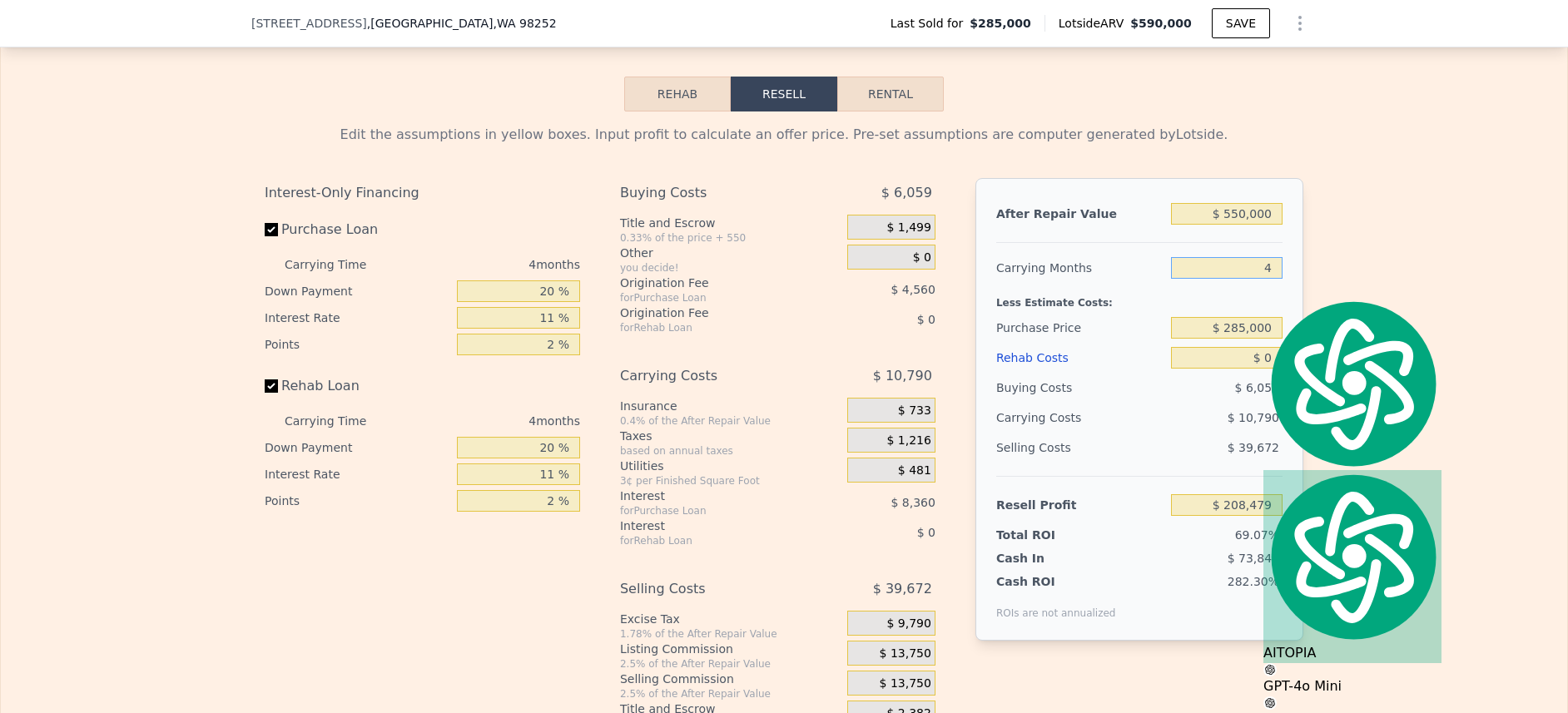
type input "3"
type input "$ 211,176"
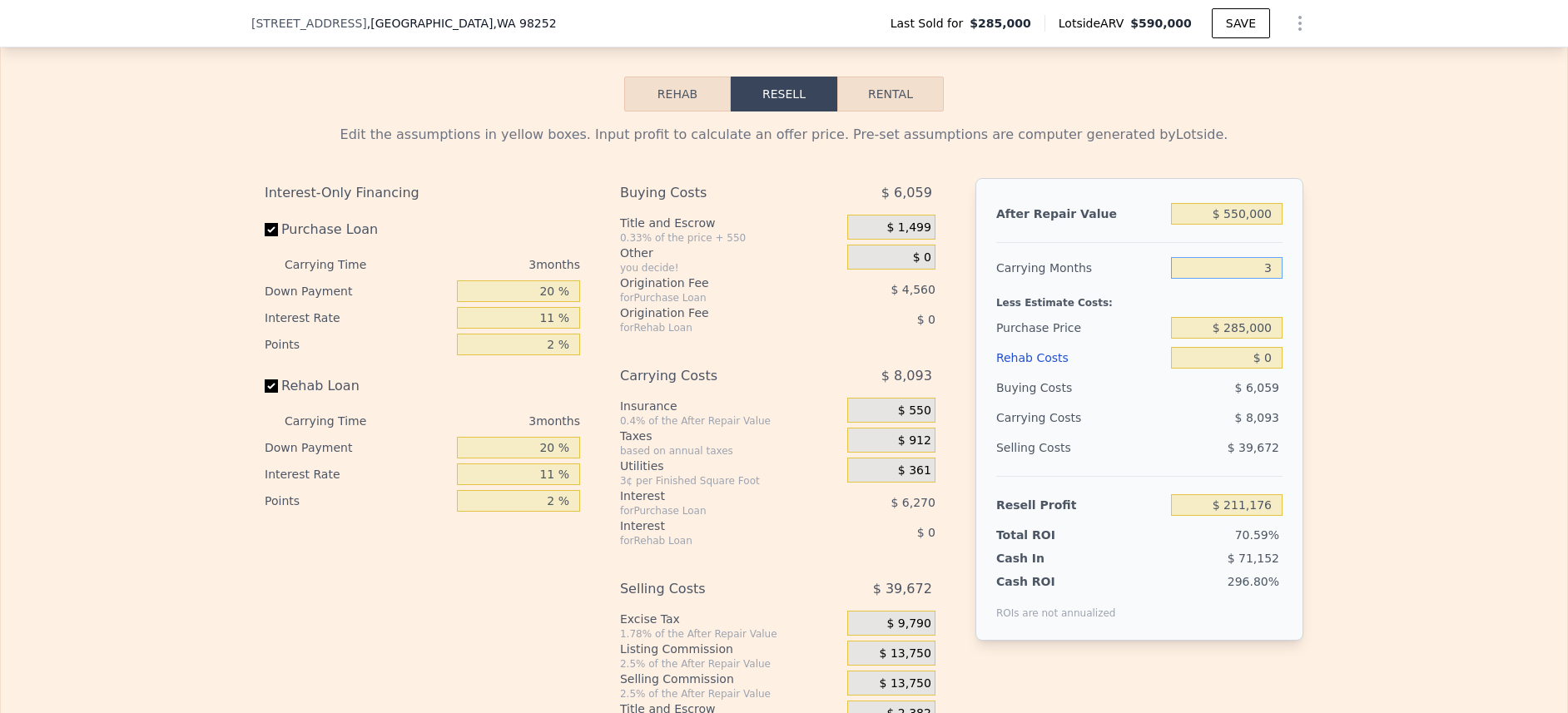
type input "3"
click at [1229, 339] on input "$ 285,000" at bounding box center [1227, 328] width 112 height 21
type input "$ 395,000"
click at [1267, 368] on input "$ 0" at bounding box center [1227, 358] width 112 height 21
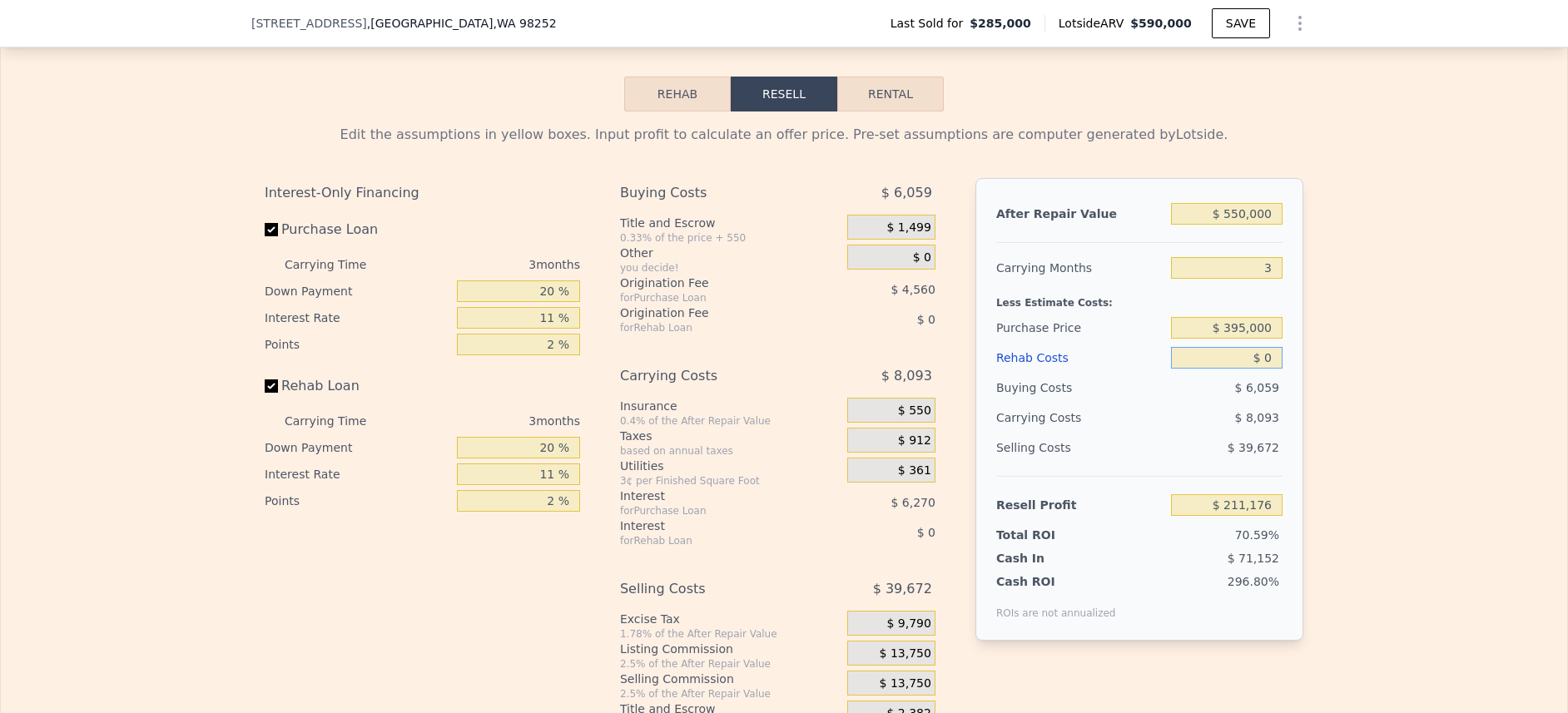
type input "$ 96,629"
type input "$ 80,000"
type input "$ 13,588"
type input "$ 80,000"
click at [1312, 370] on div "Edit the assumptions in yellow boxes. Input profit to calculate an offer price.…" at bounding box center [784, 421] width 1566 height 619
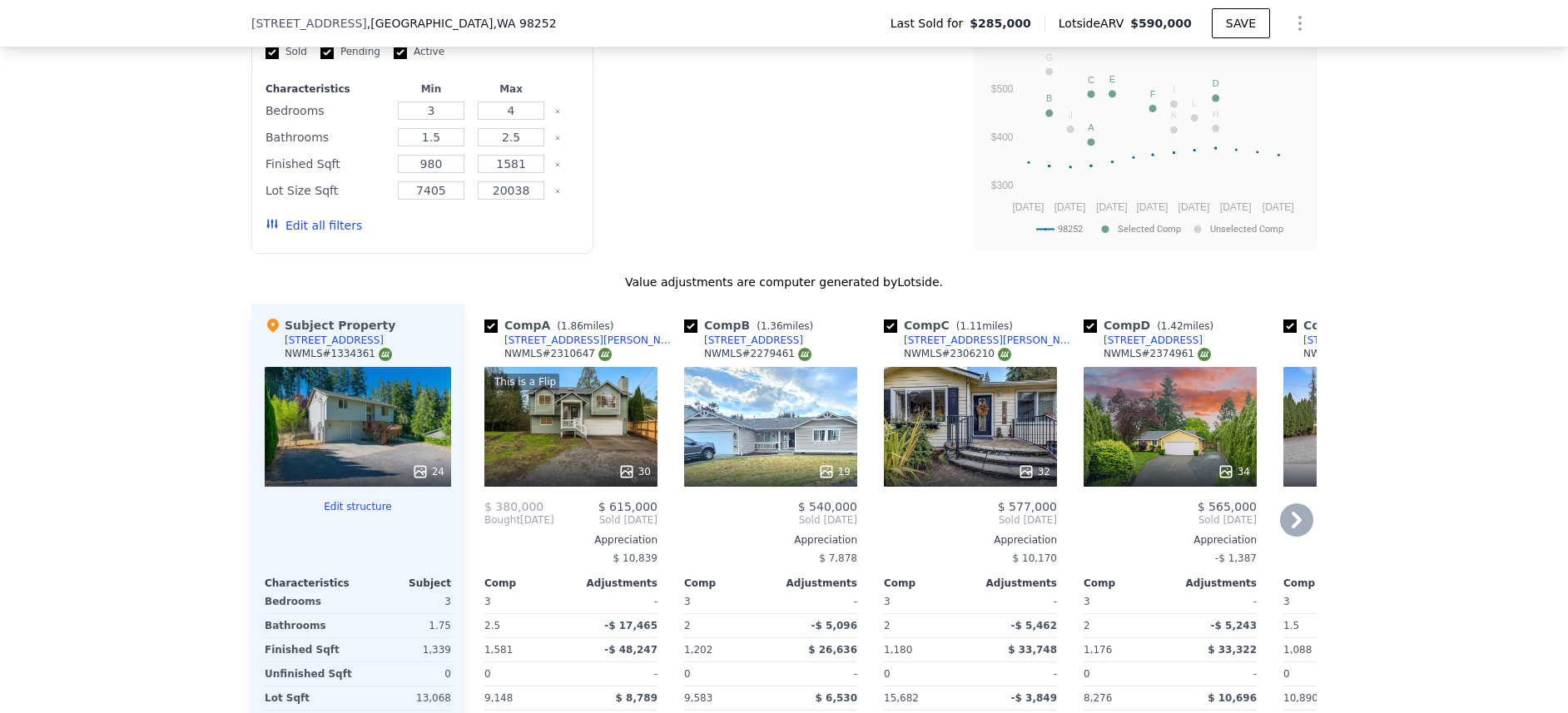
type input "$ 590,000"
type input "4"
type input "$ 0"
type input "$ 245,580"
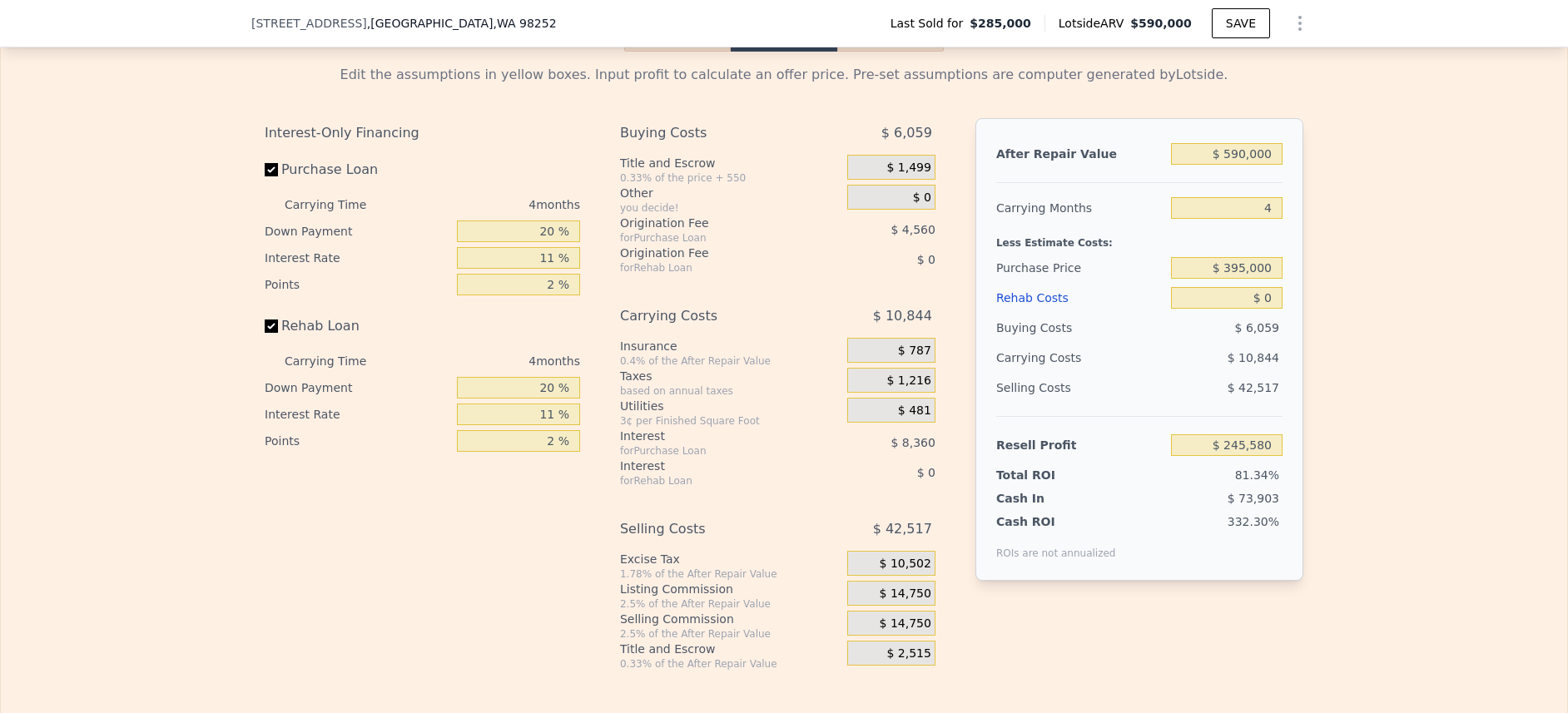
scroll to position [2274, 0]
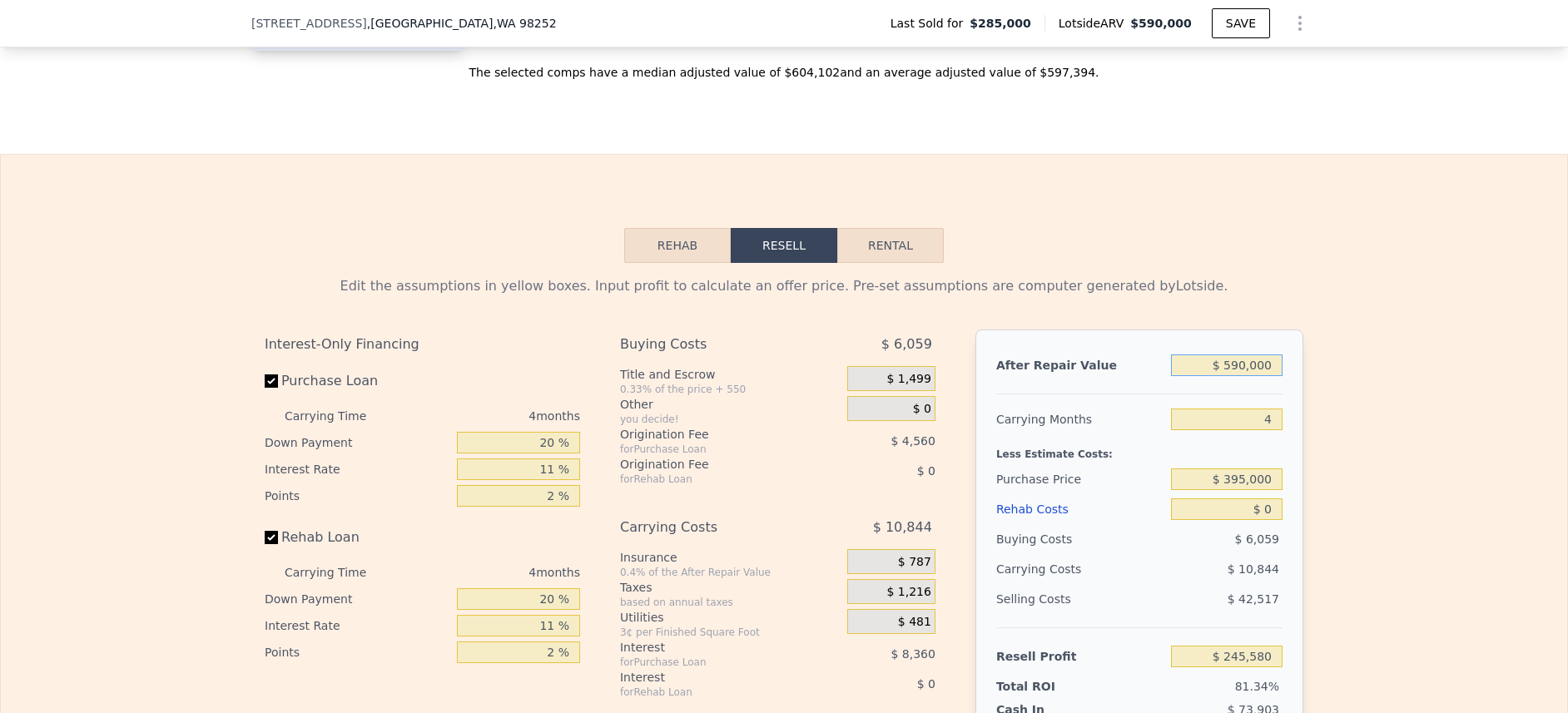
click at [1239, 376] on input "$ 590,000" at bounding box center [1227, 365] width 112 height 21
type textarea "$"
click at [1239, 376] on input "$ 590,000" at bounding box center [1227, 365] width 112 height 21
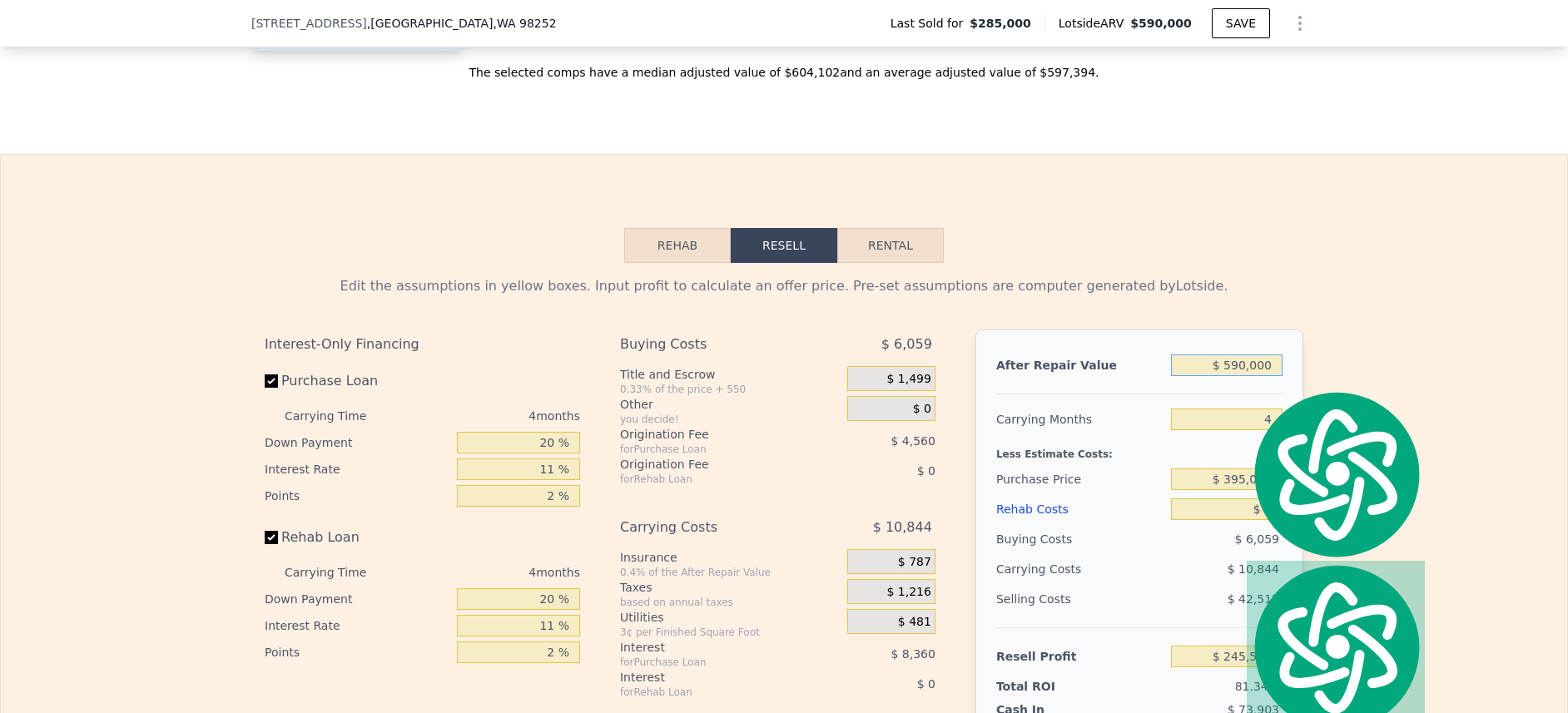
click at [1239, 376] on input "$ 590,000" at bounding box center [1227, 365] width 112 height 21
click at [1219, 376] on input "$ 590,000" at bounding box center [1227, 365] width 112 height 21
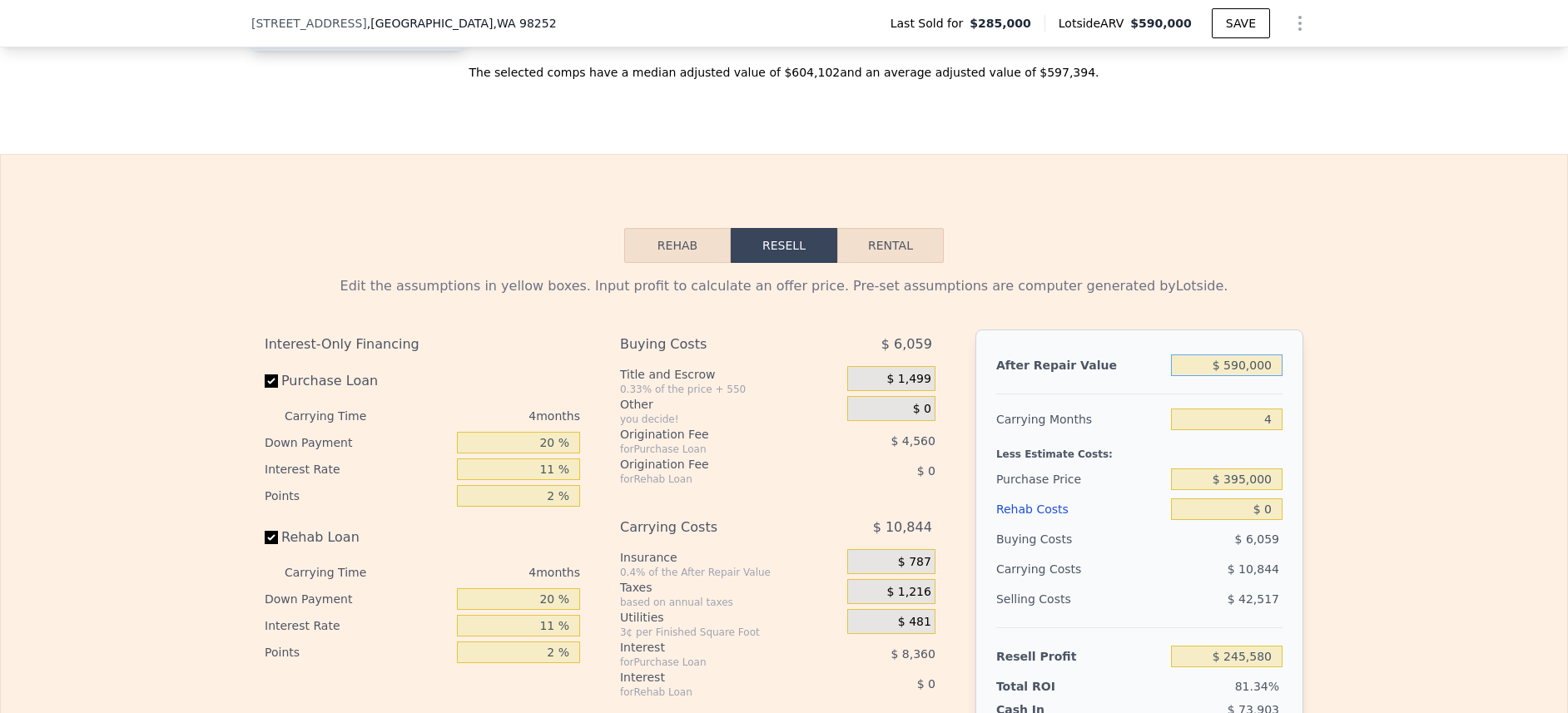
click at [1219, 376] on input "$ 590,000" at bounding box center [1227, 365] width 112 height 21
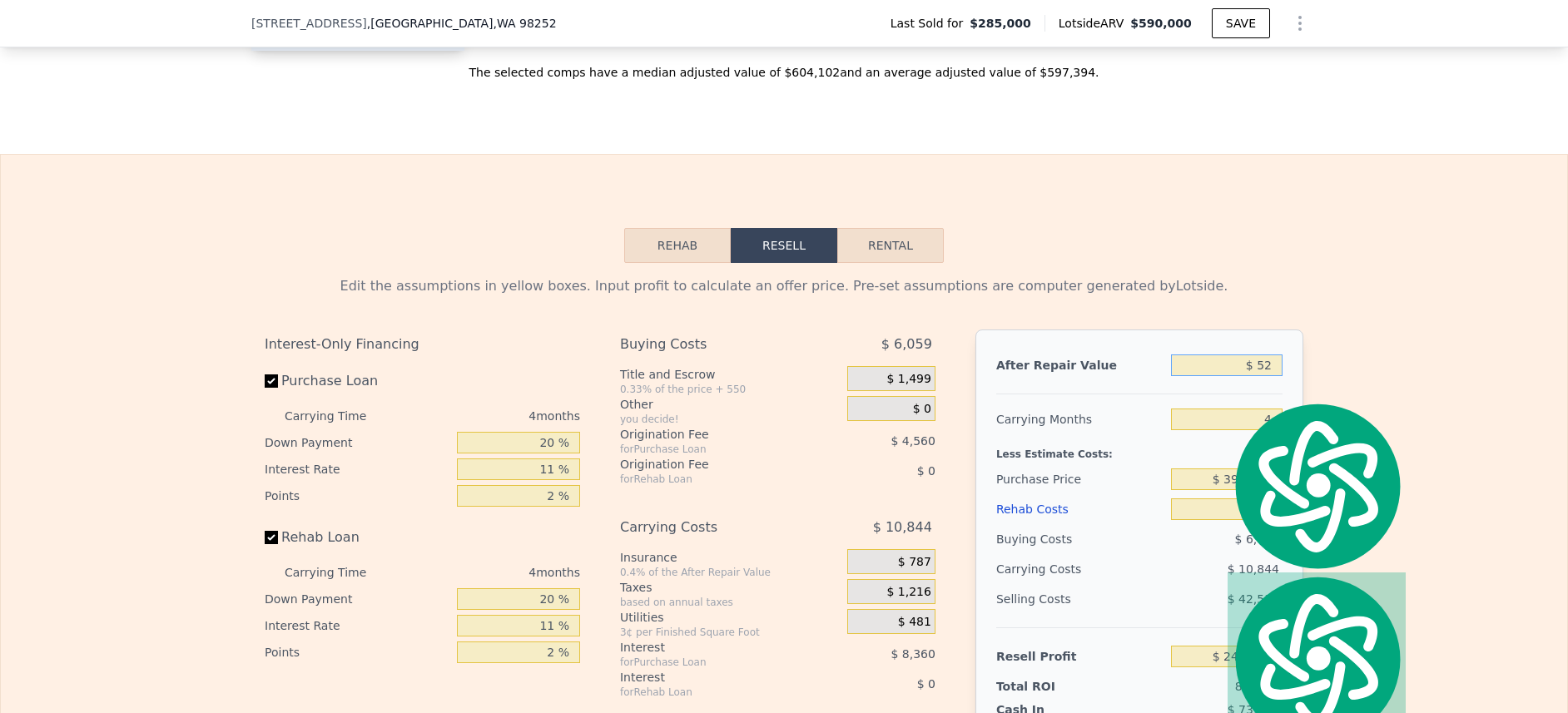
type input "$ 525"
type input "-$ 301,179"
type input "$ 525,000"
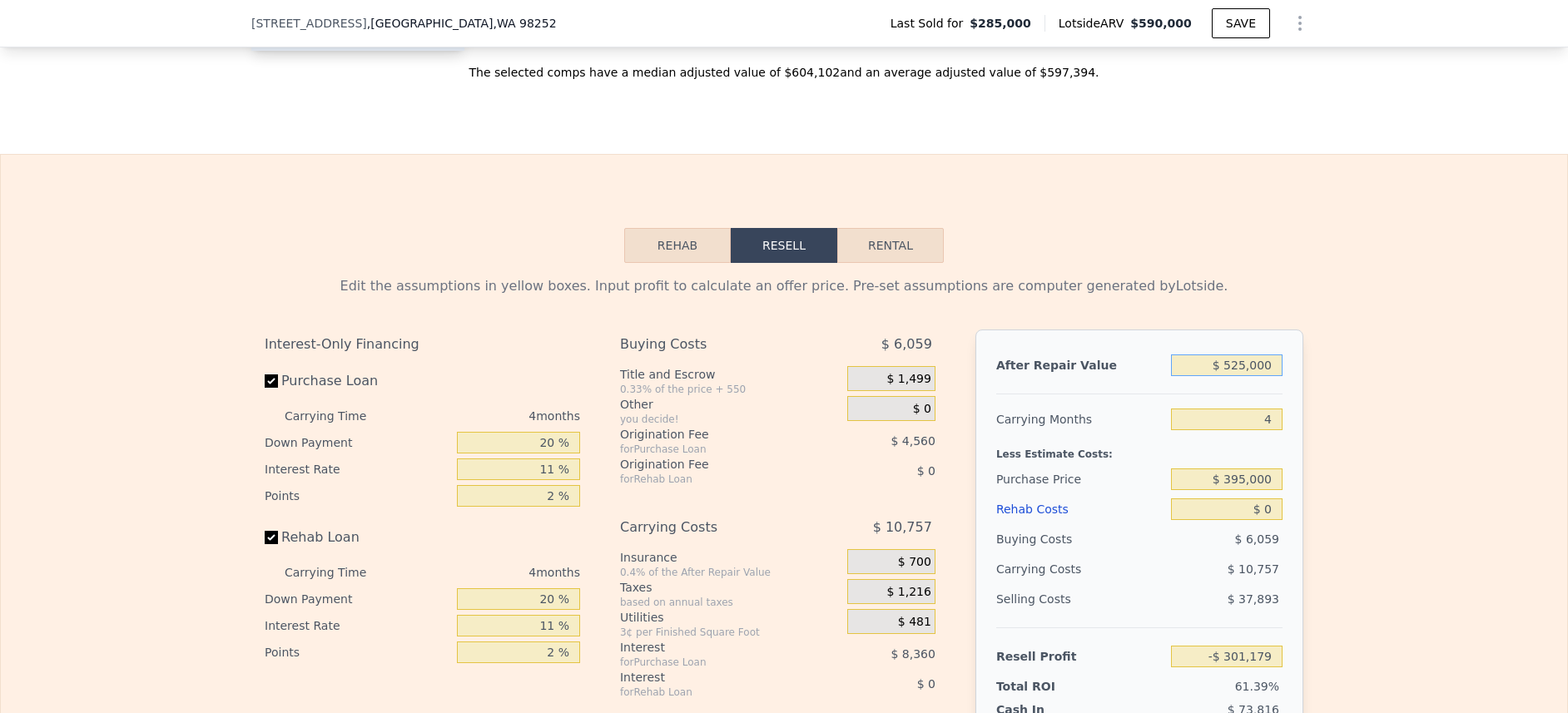
type input "$ 185,291"
click at [1425, 277] on div "Rehab Resell Rental Edit the assumptions in yellow boxes. Input profit to calcu…" at bounding box center [784, 555] width 1568 height 803
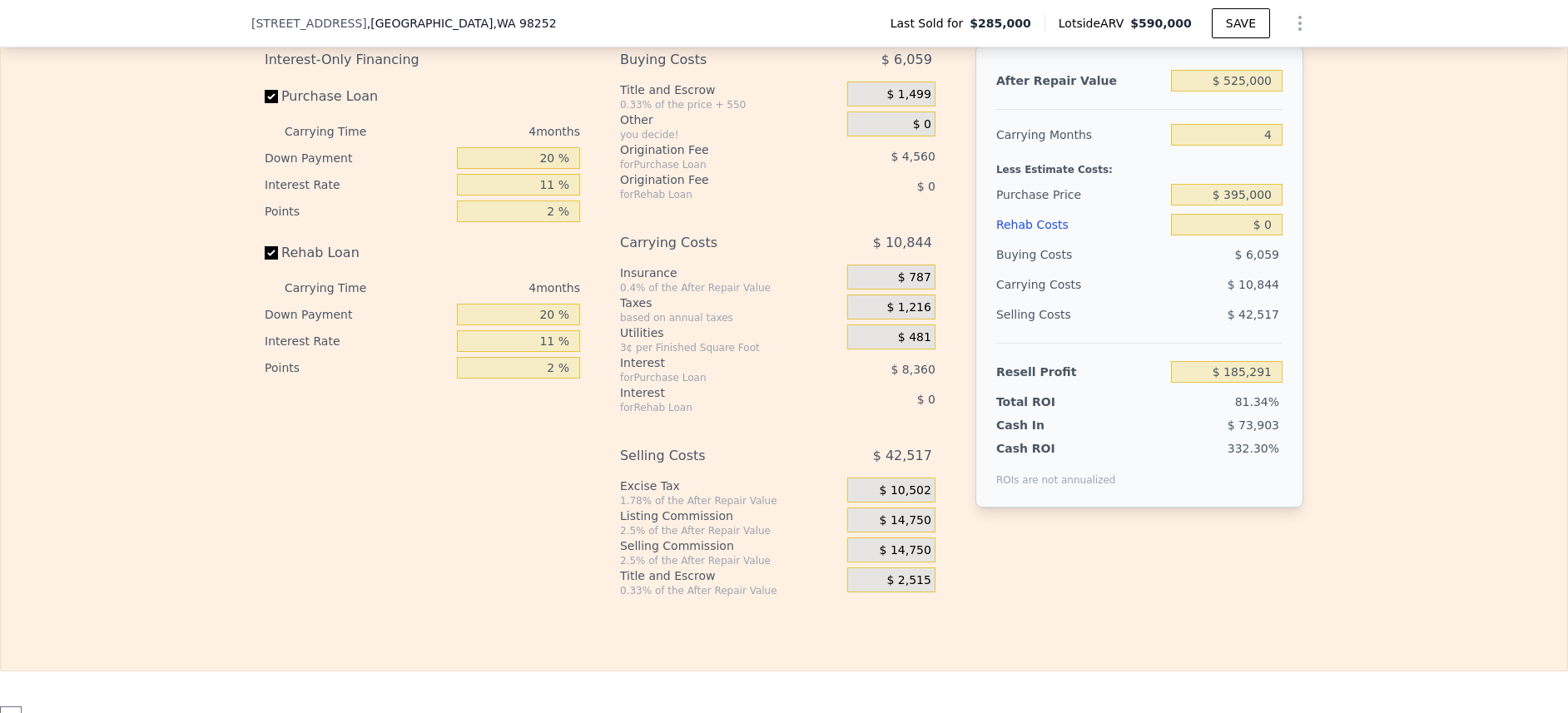
type input "$ 590,000"
type input "$ 245,580"
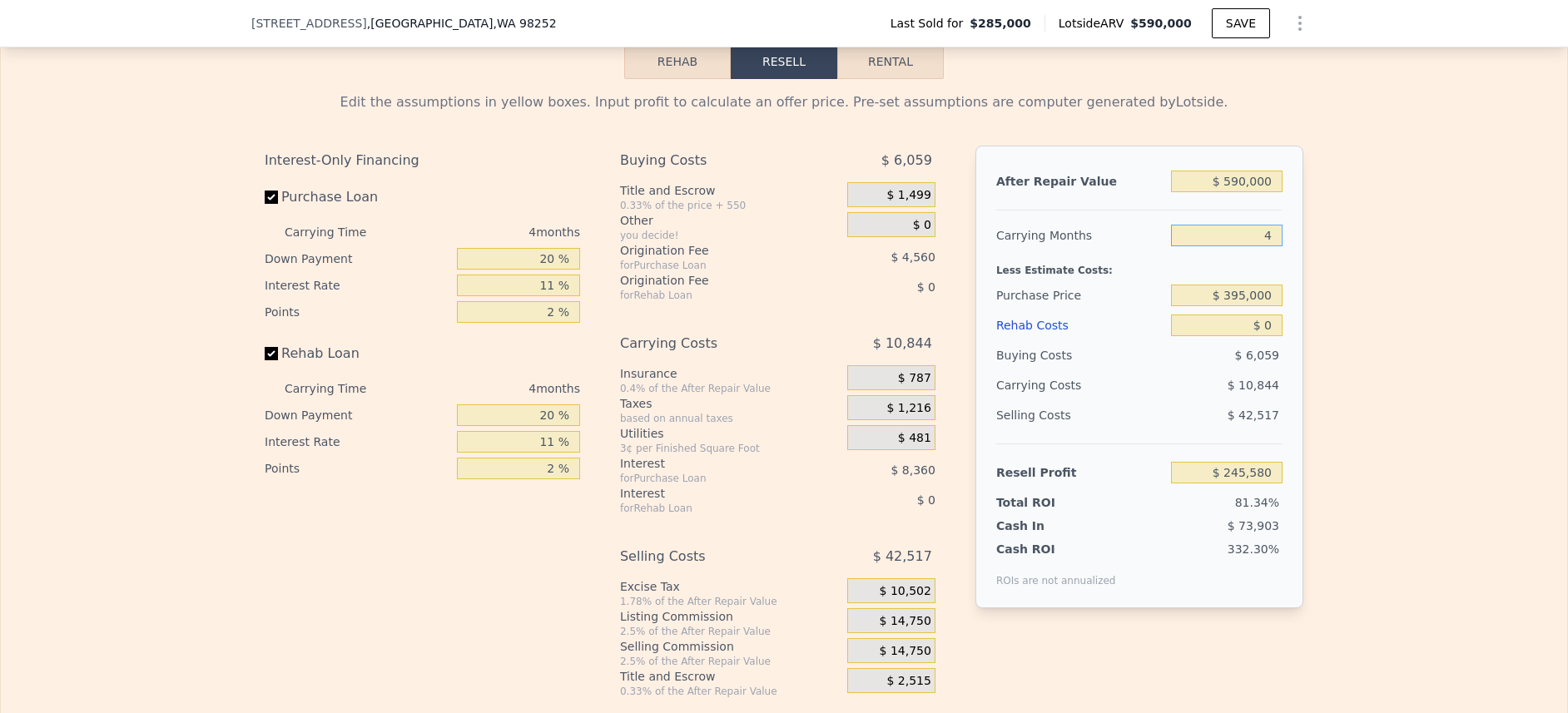
click at [1240, 246] on input "4" at bounding box center [1227, 235] width 112 height 21
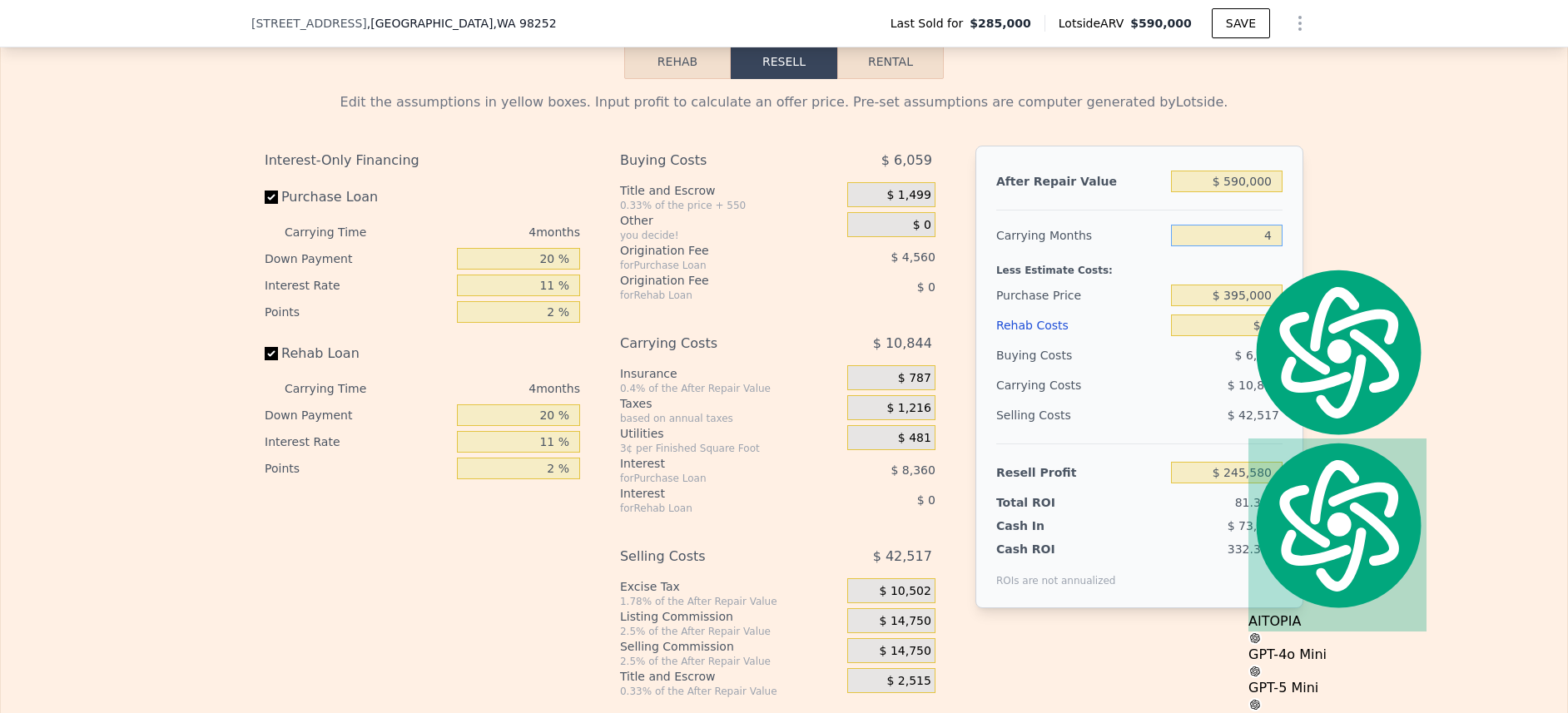
type input "3"
type input "$ 248,291"
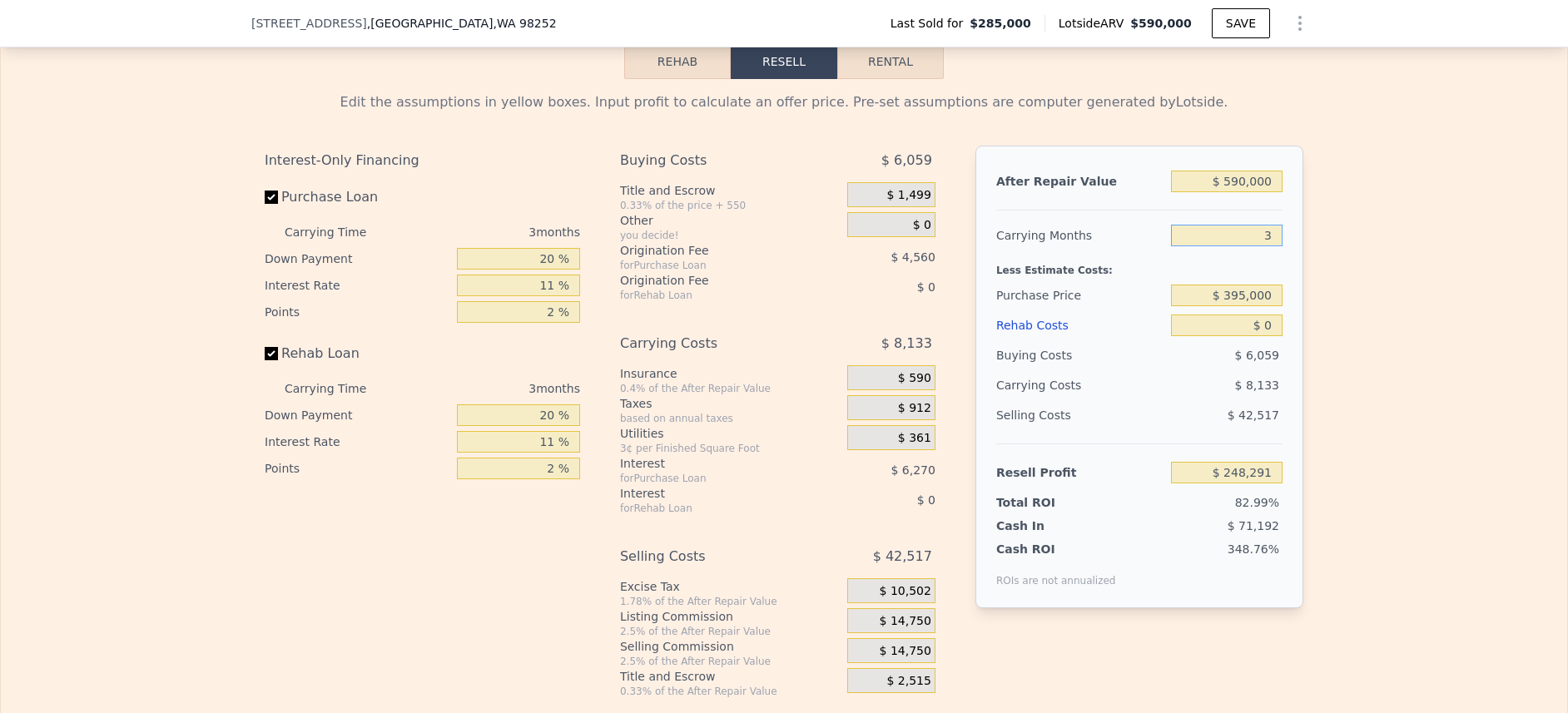
type input "3"
click at [1253, 337] on input "$ 0" at bounding box center [1227, 325] width 112 height 21
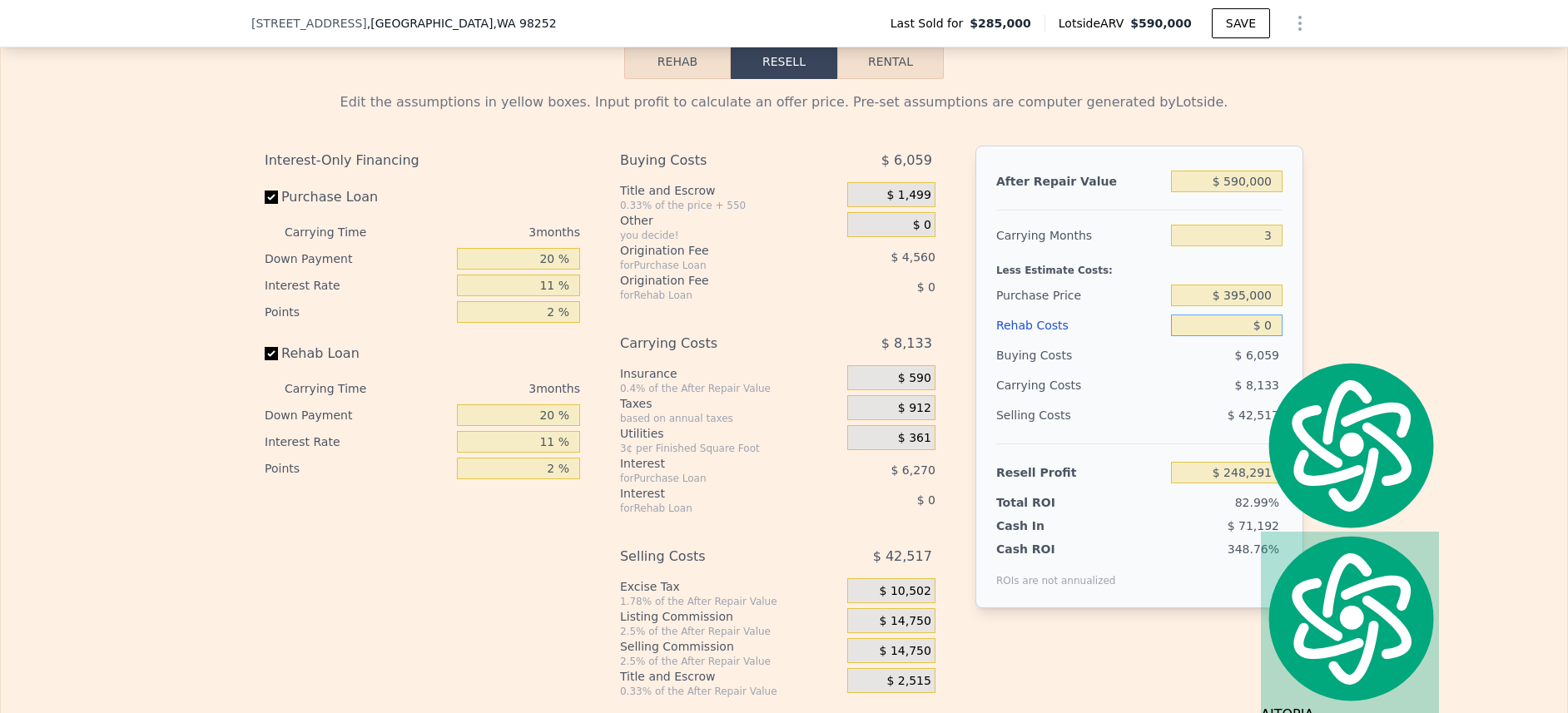
type input "$ 1"
type input "$ 248,290"
type input "$ 15"
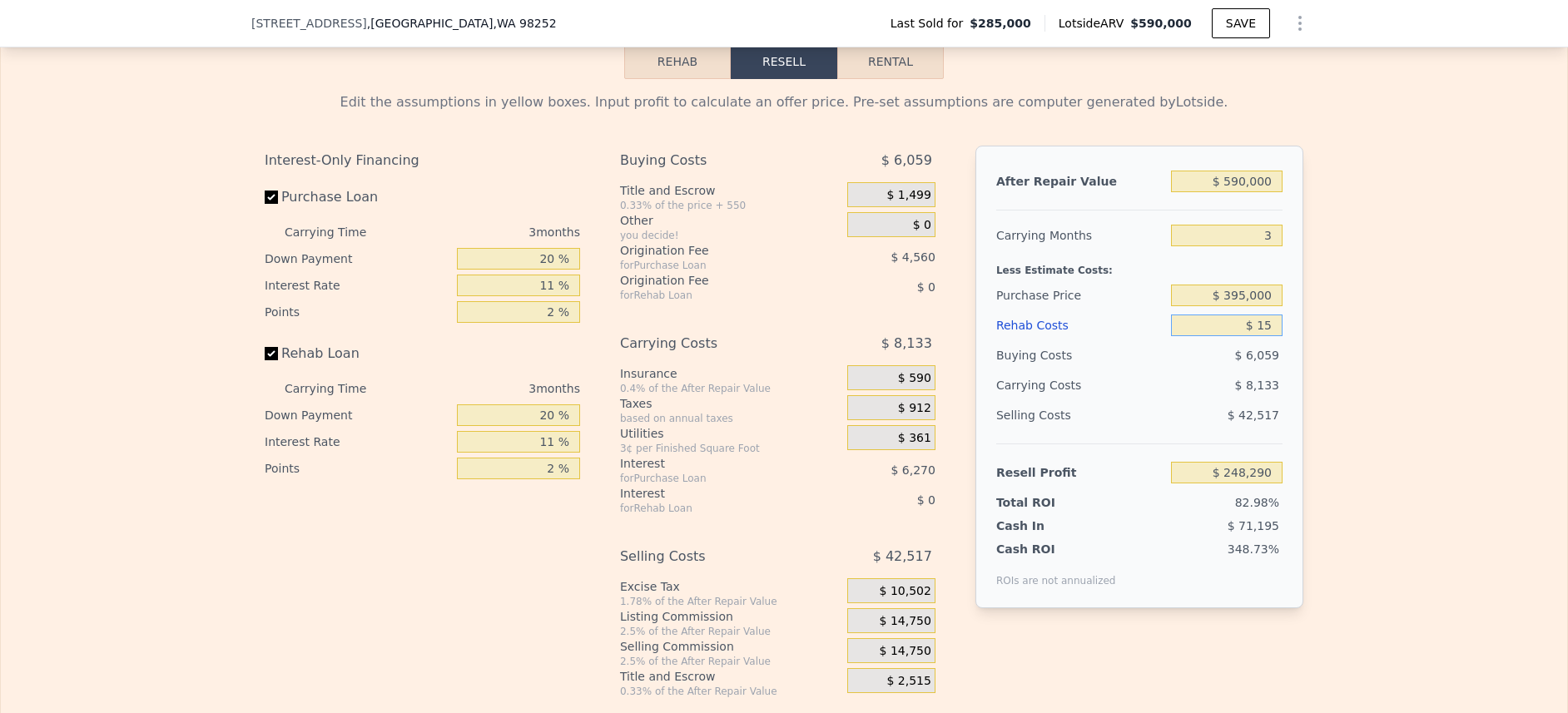
type input "$ 248,276"
type input "$ 1,500"
type input "$ 248,136"
type input "$ 15,000"
type input "$ 232,721"
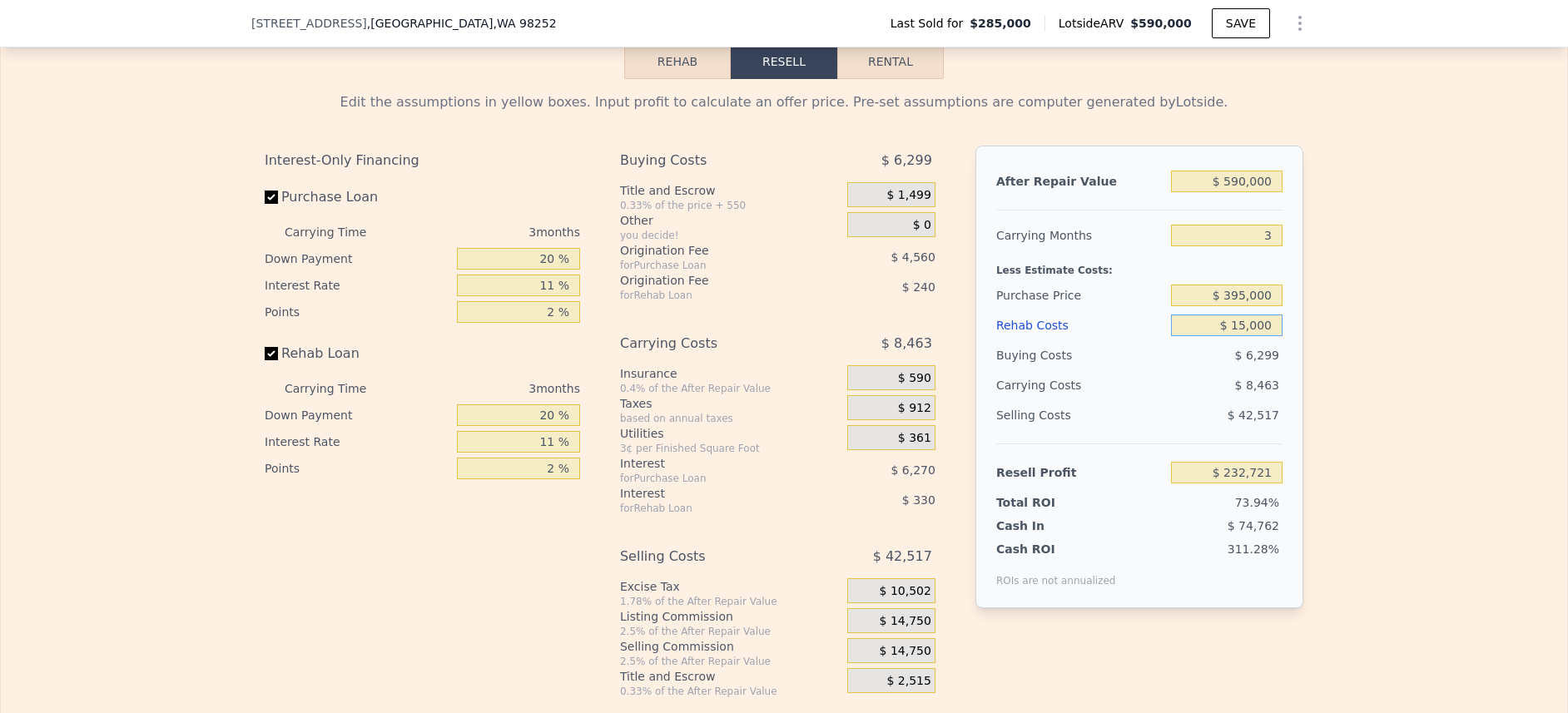
type input "$ 150,000"
type input "$ 92,591"
type input "$ 150,000"
click at [1416, 303] on div "Edit the assumptions in yellow boxes. Input profit to calculate an offer price.…" at bounding box center [784, 388] width 1566 height 619
click at [265, 360] on input "Rehab Loan" at bounding box center [271, 353] width 13 height 13
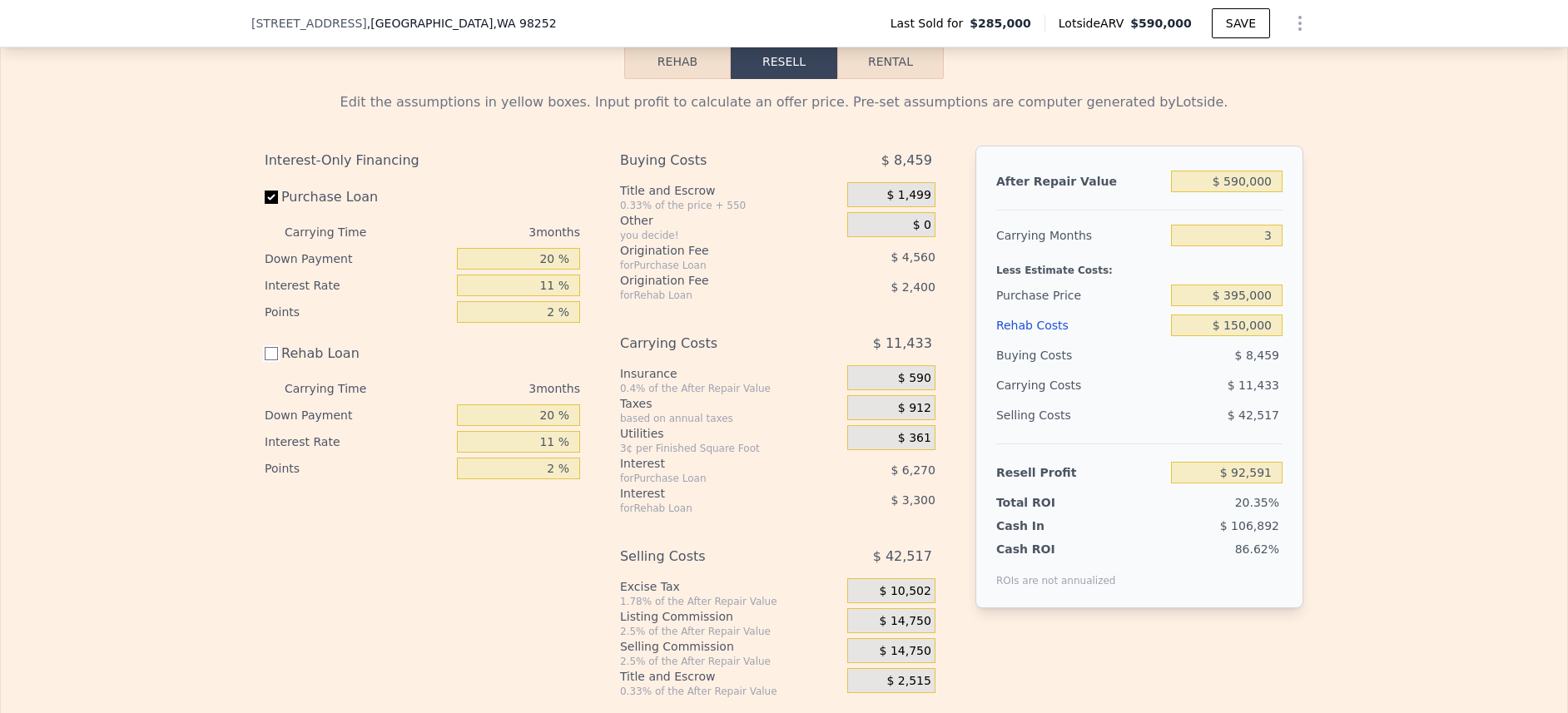
checkbox input "false"
type input "$ 98,291"
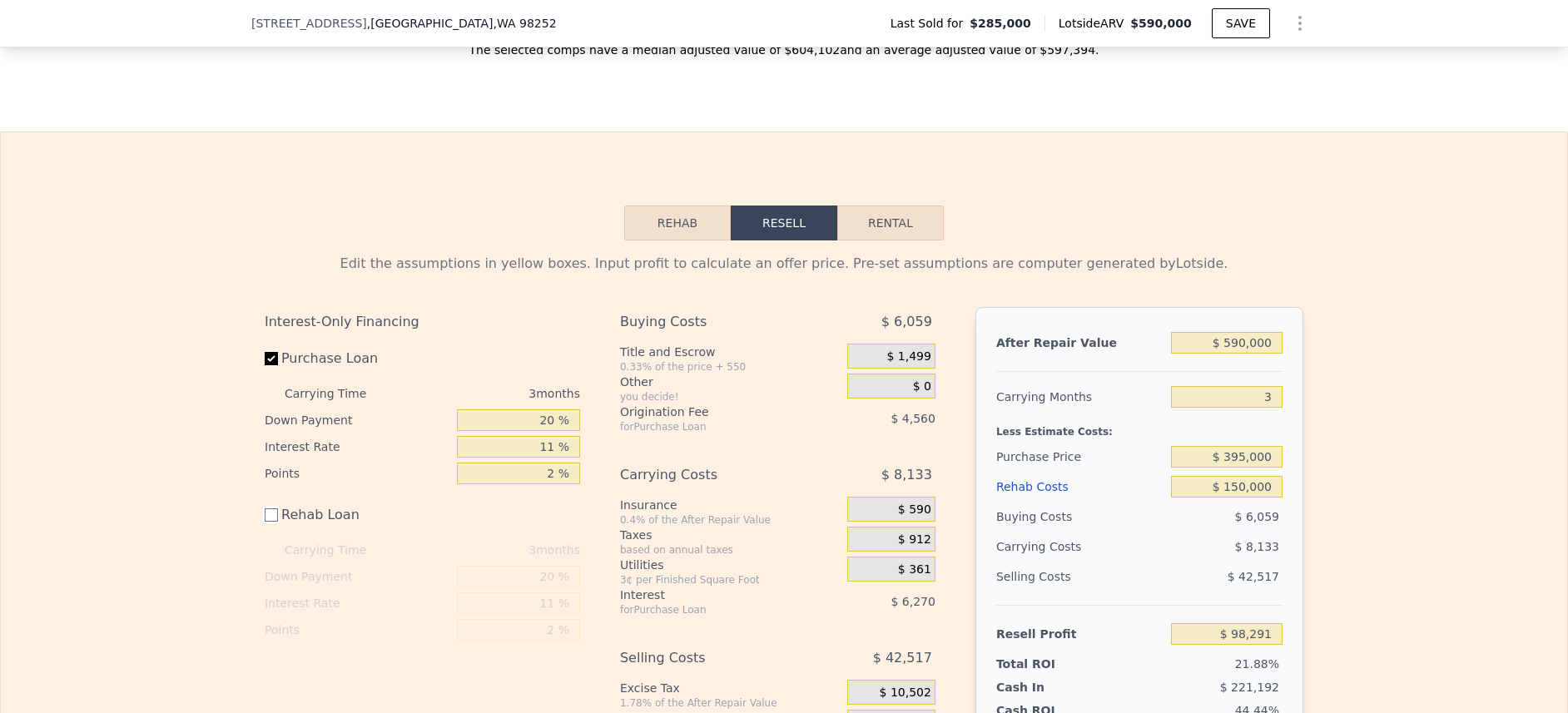
scroll to position [2290, 0]
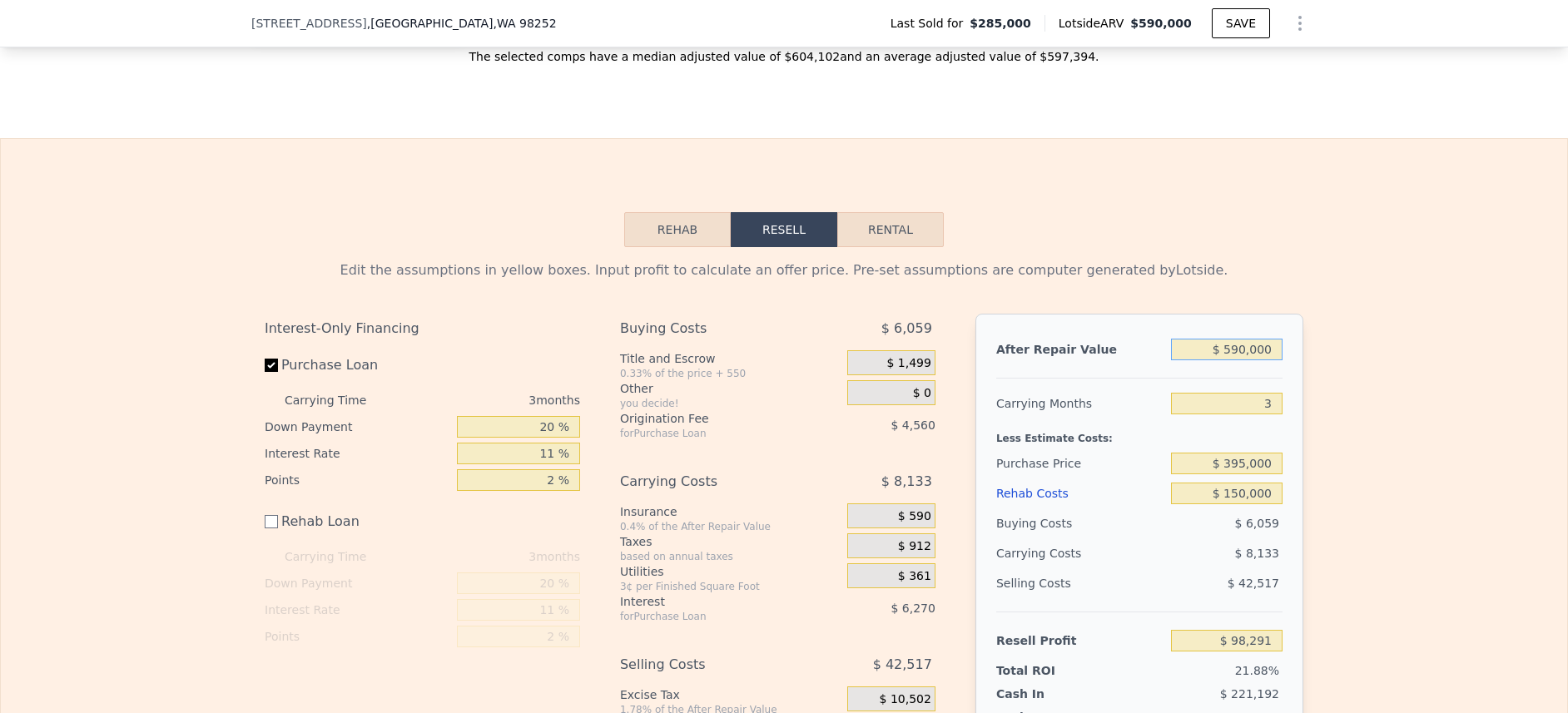
click at [1262, 360] on input "$ 590,000" at bounding box center [1227, 350] width 112 height 21
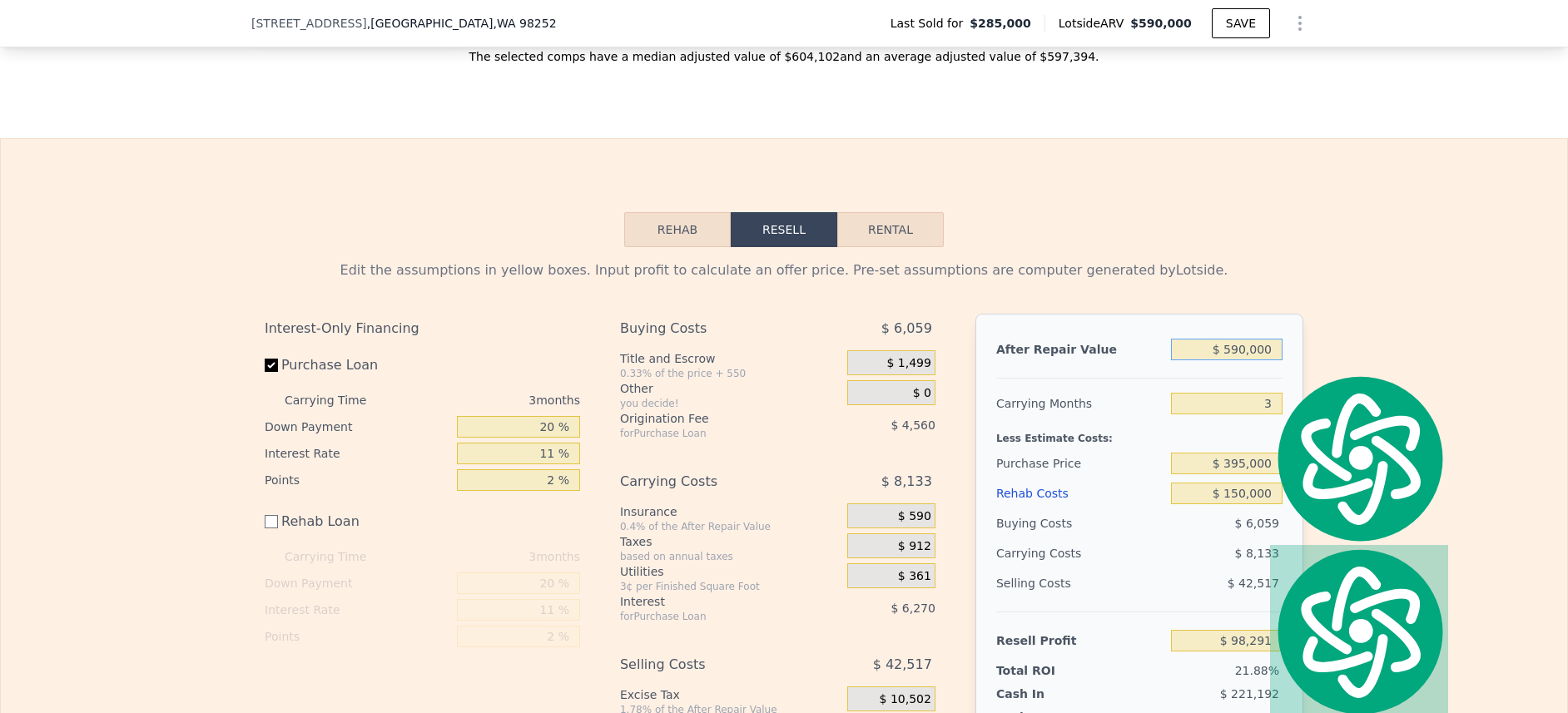
click at [1255, 360] on input "$ 590,000" at bounding box center [1227, 350] width 112 height 21
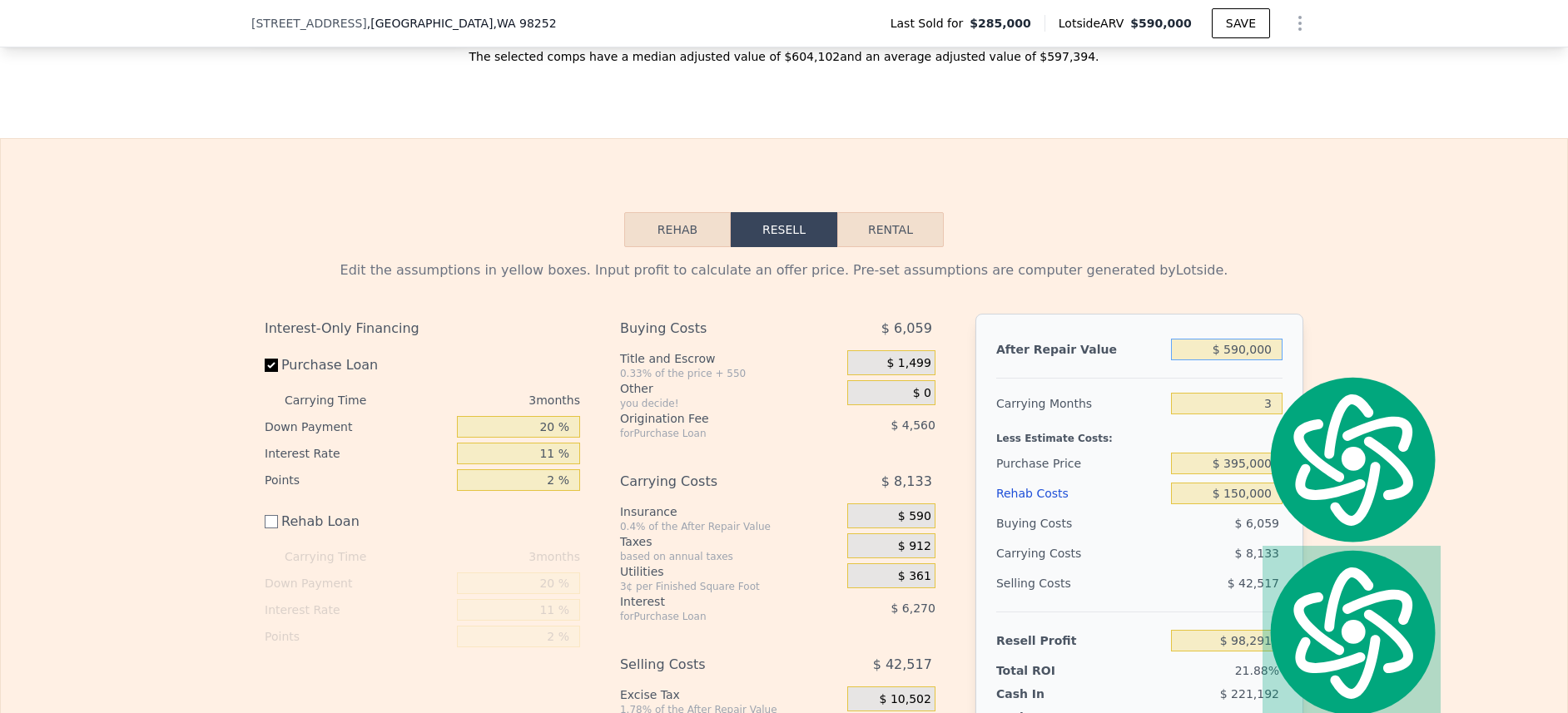
click at [1255, 360] on input "$ 590,000" at bounding box center [1227, 350] width 112 height 21
type input "$ 525"
type input "-$ 448,665"
type input "$ 5,250"
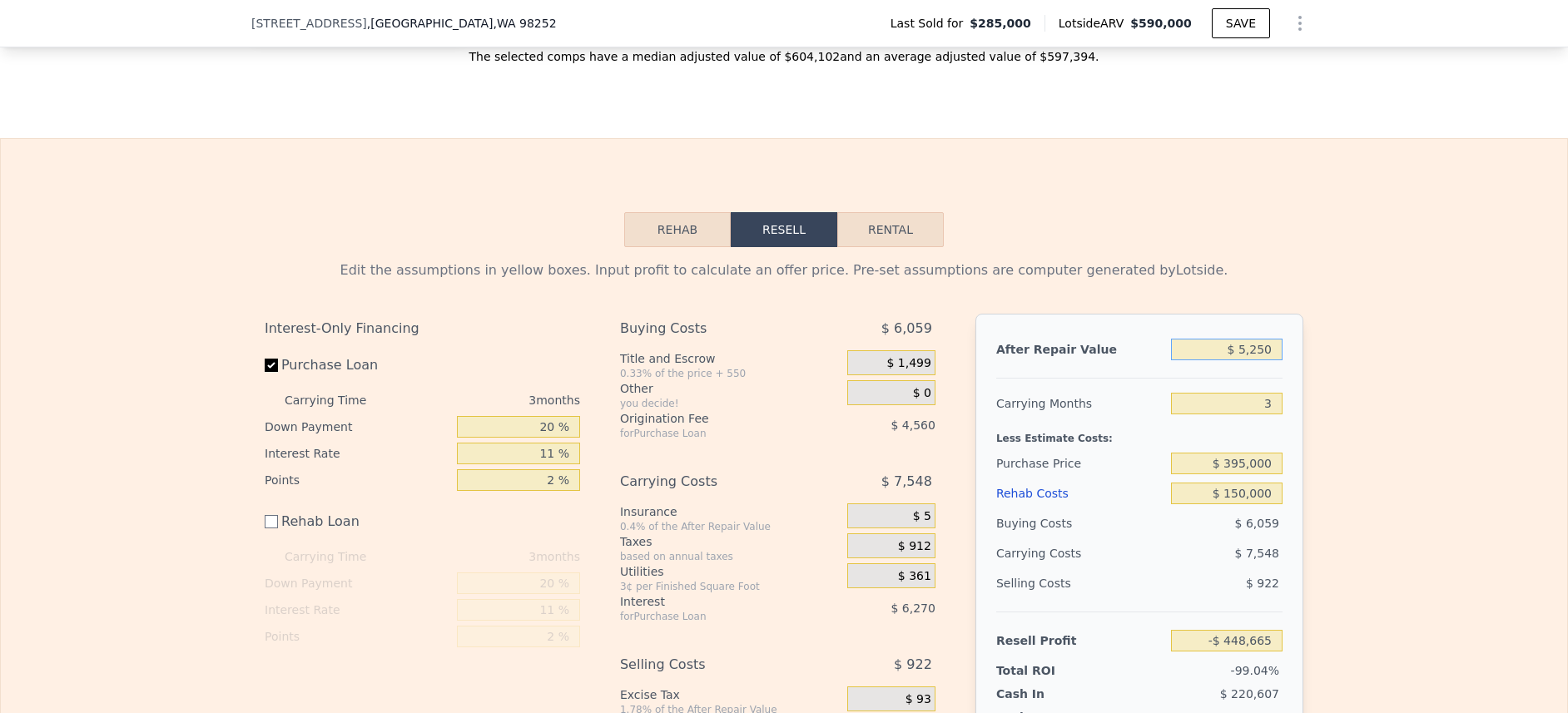
type input "-$ 444,279"
type input "$ 52,500"
type input "-$ 400,441"
type input "$ 525,000"
type input "$ 37,980"
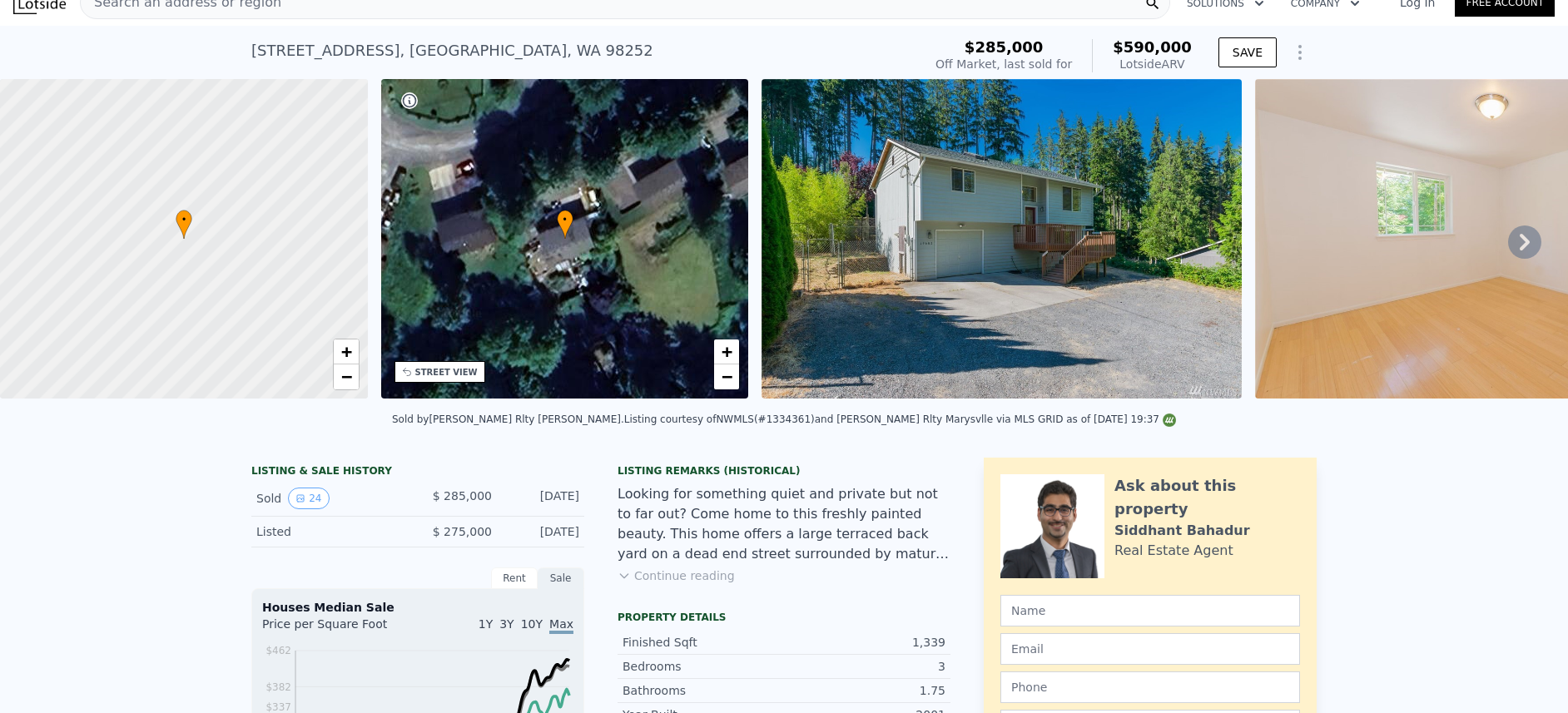
scroll to position [18, 0]
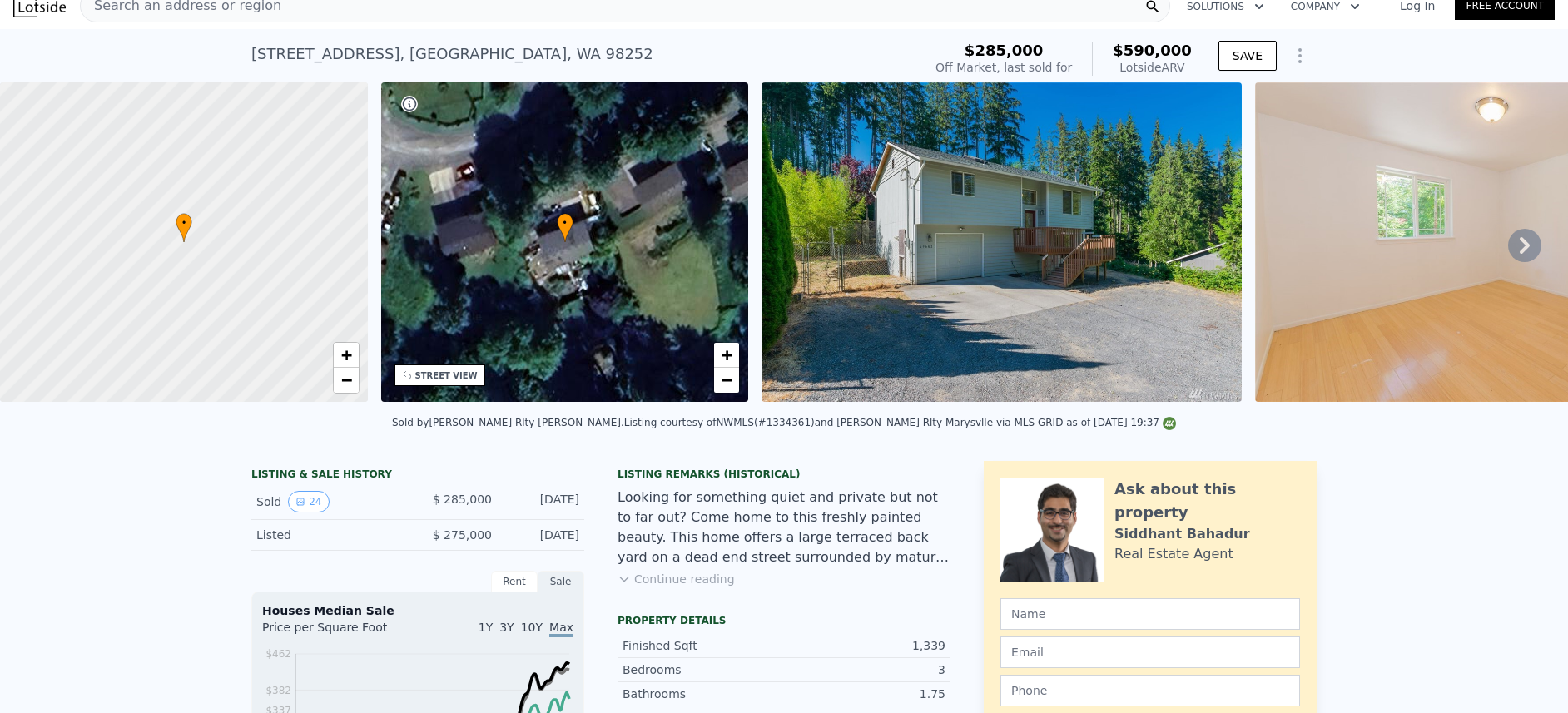
type input "$ 525,000"
click at [614, 255] on div "• + −" at bounding box center [565, 242] width 368 height 320
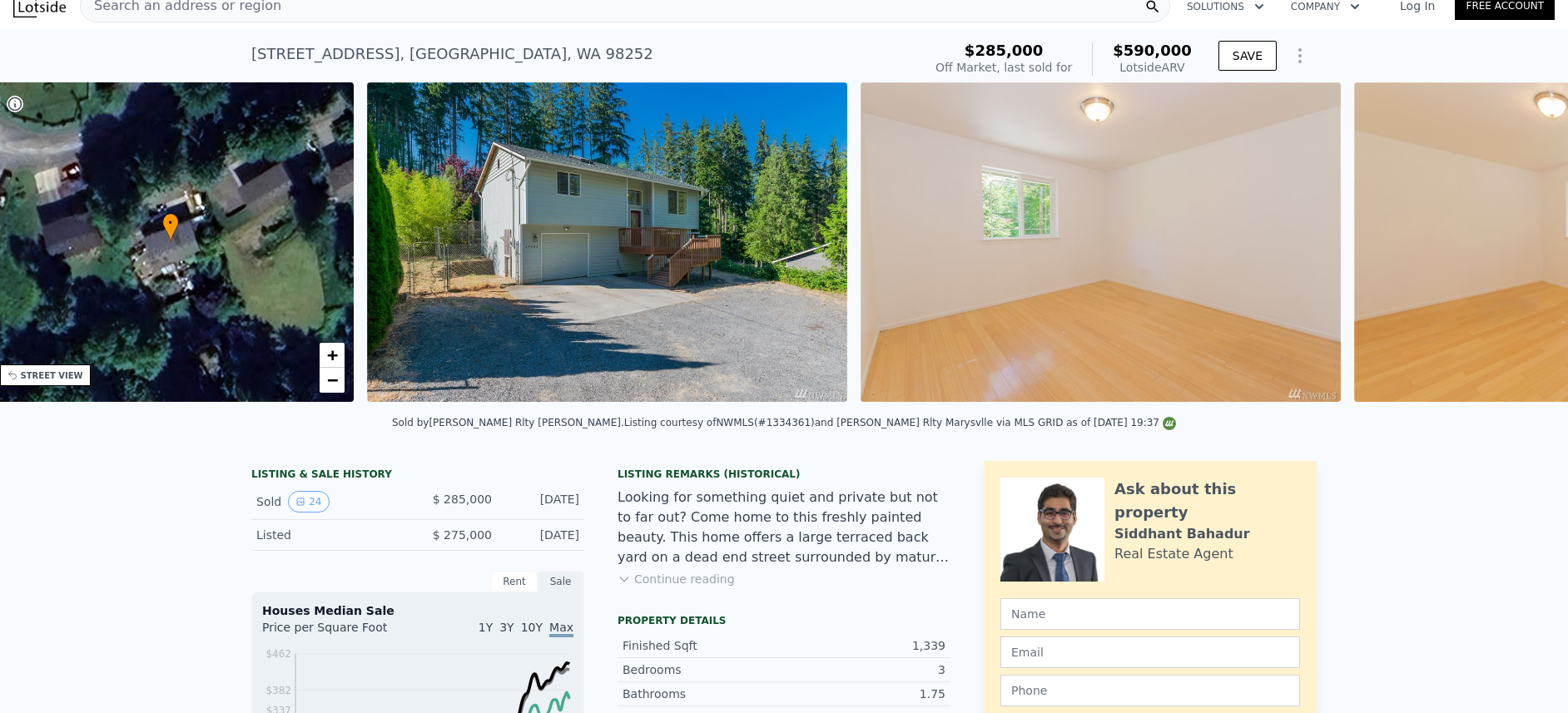
scroll to position [0, 388]
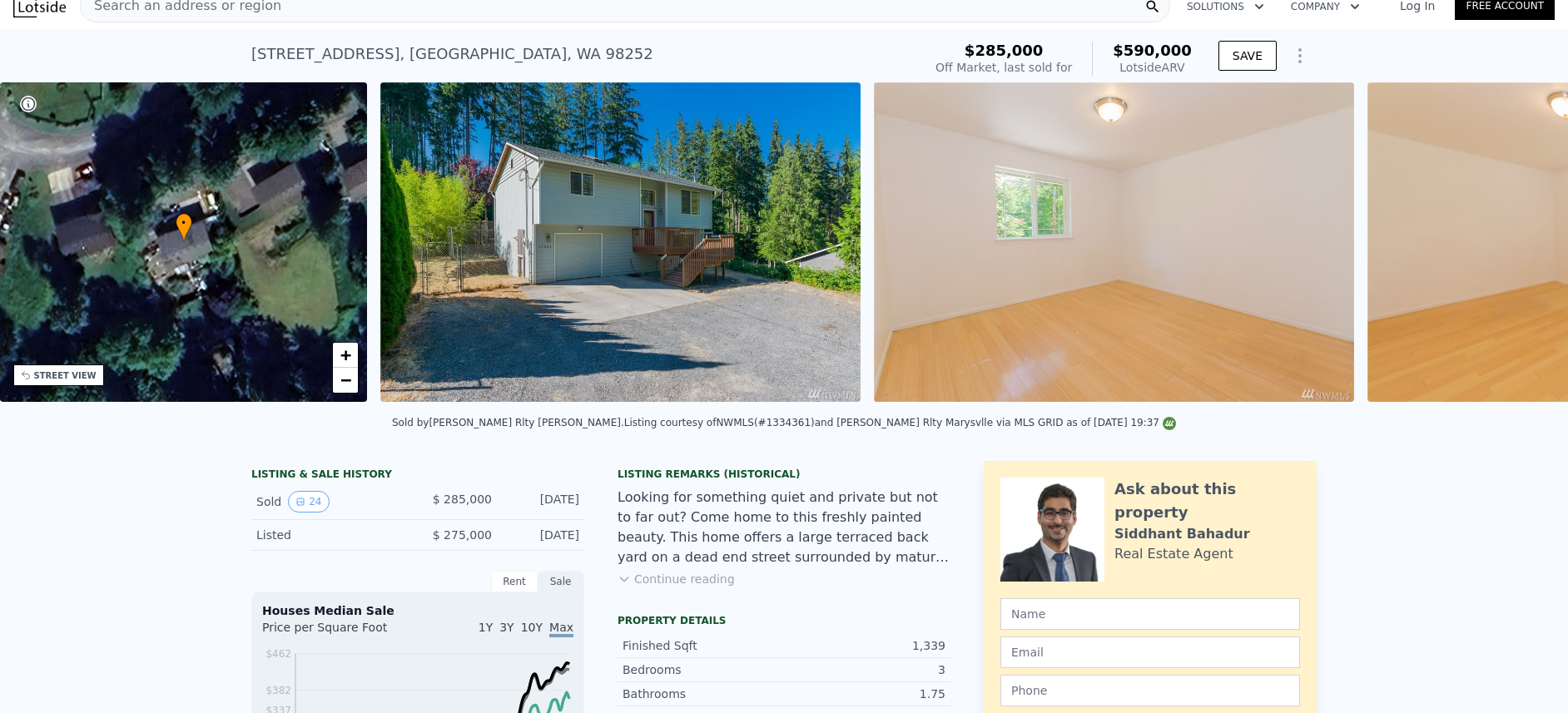
click at [233, 220] on div "• + −" at bounding box center [184, 242] width 368 height 320
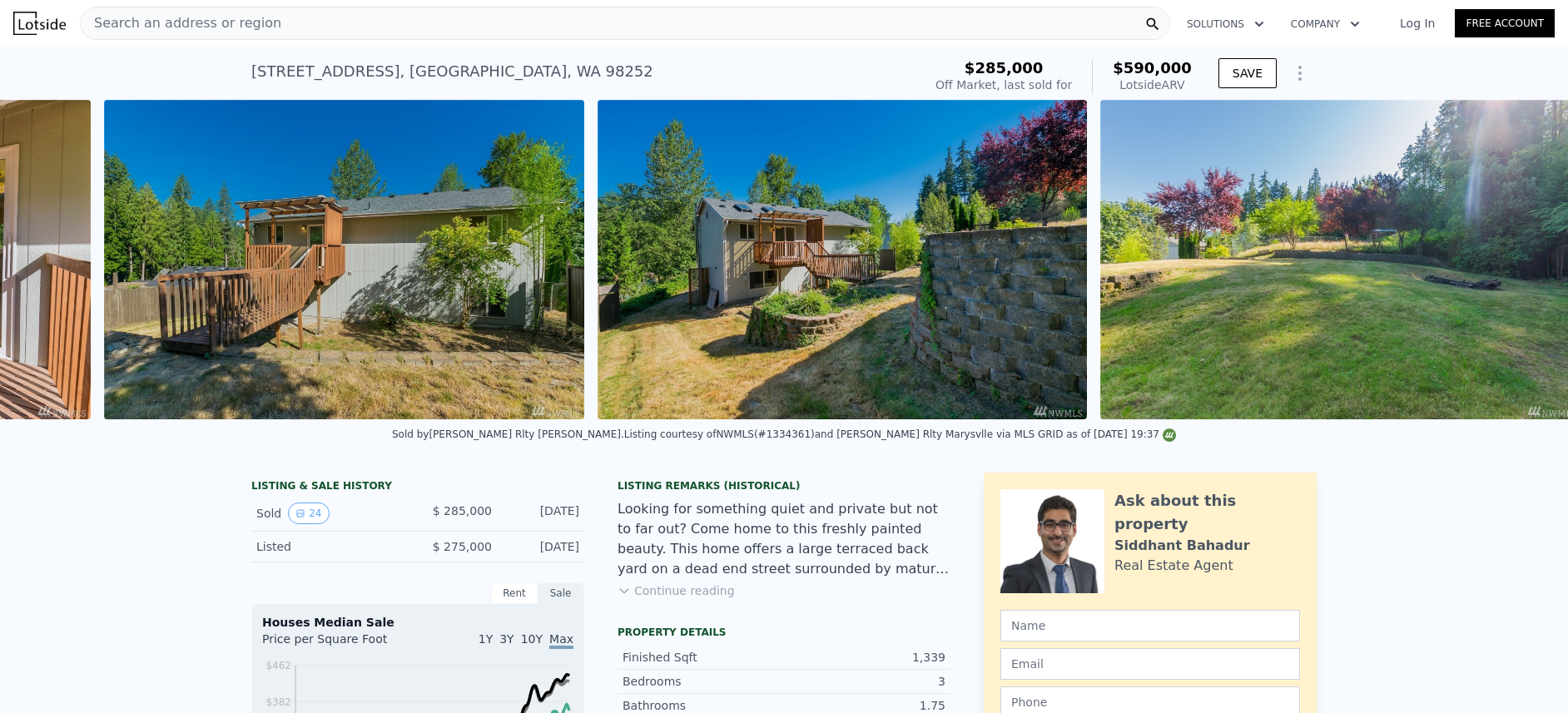
scroll to position [0, 9098]
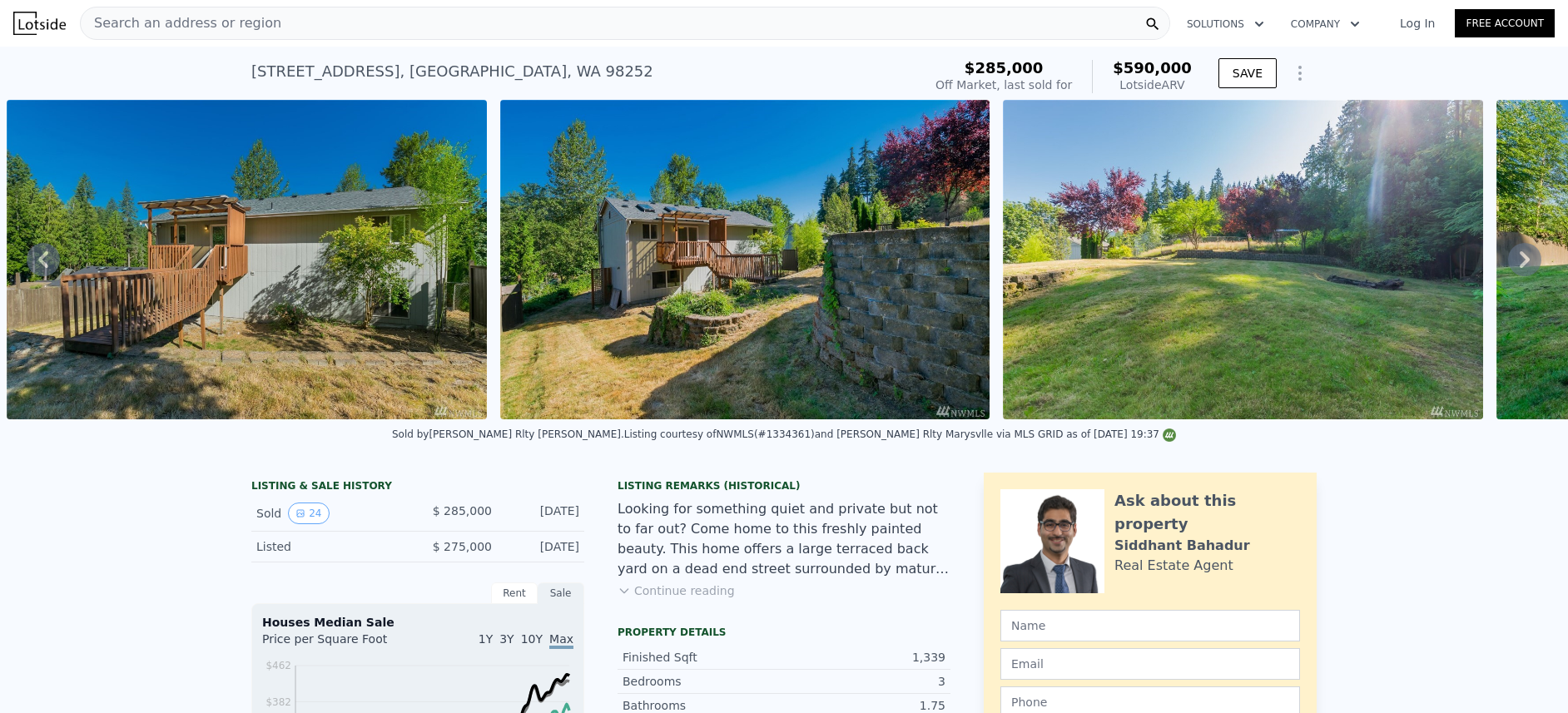
checkbox input "true"
type input "$ 590,000"
type input "4"
type input "$ 0"
type input "$ 245,580"
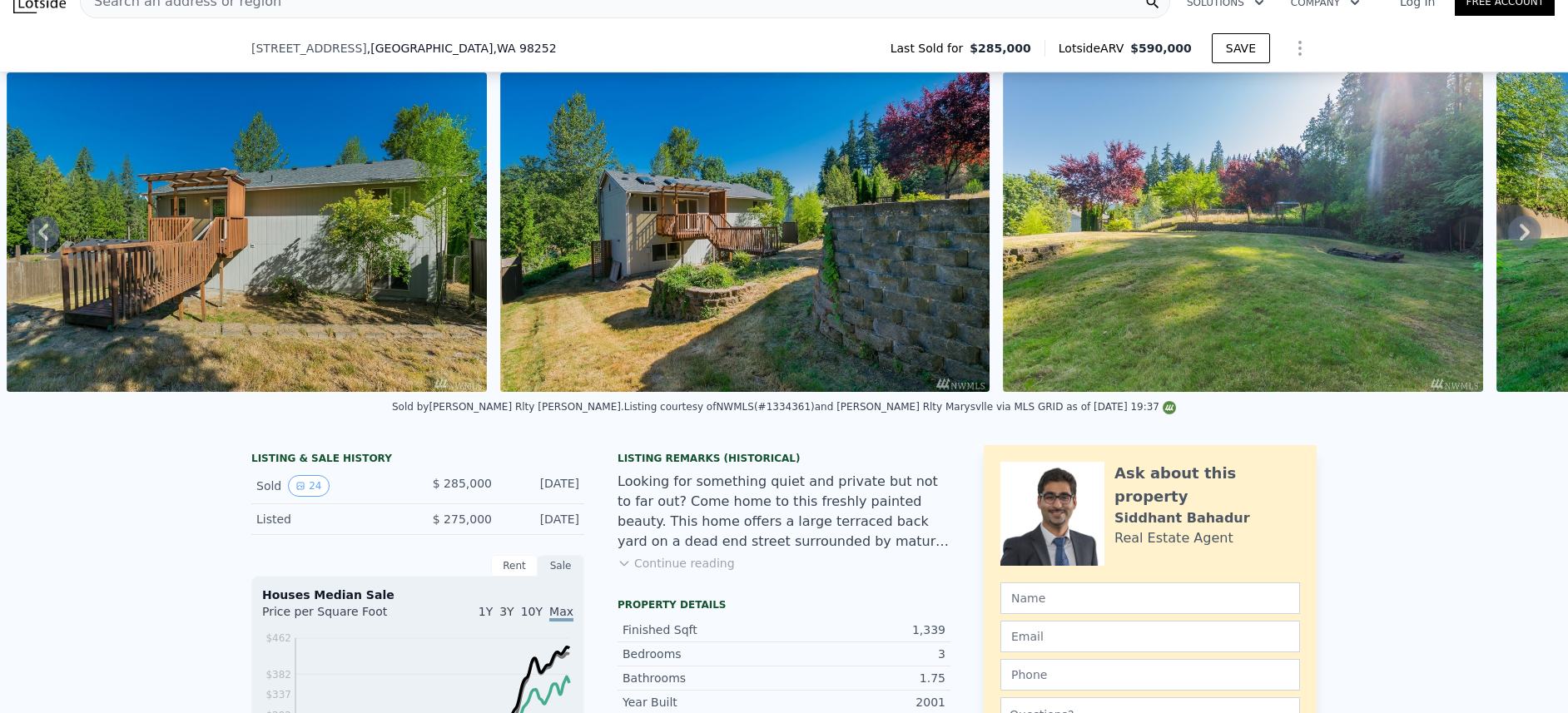
scroll to position [143, 0]
